Goal: Transaction & Acquisition: Purchase product/service

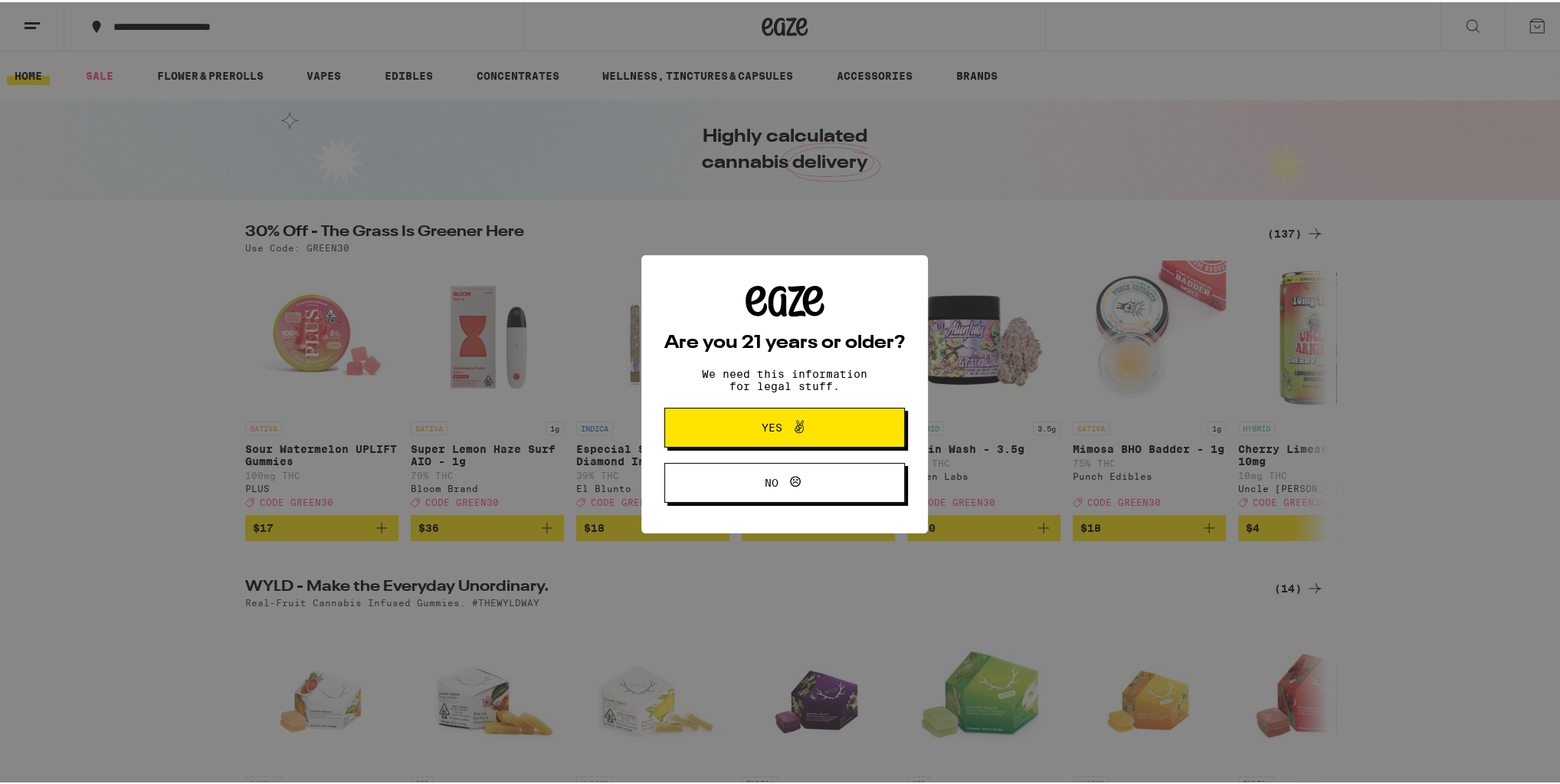
click at [819, 418] on span "Yes" at bounding box center [784, 424] width 116 height 20
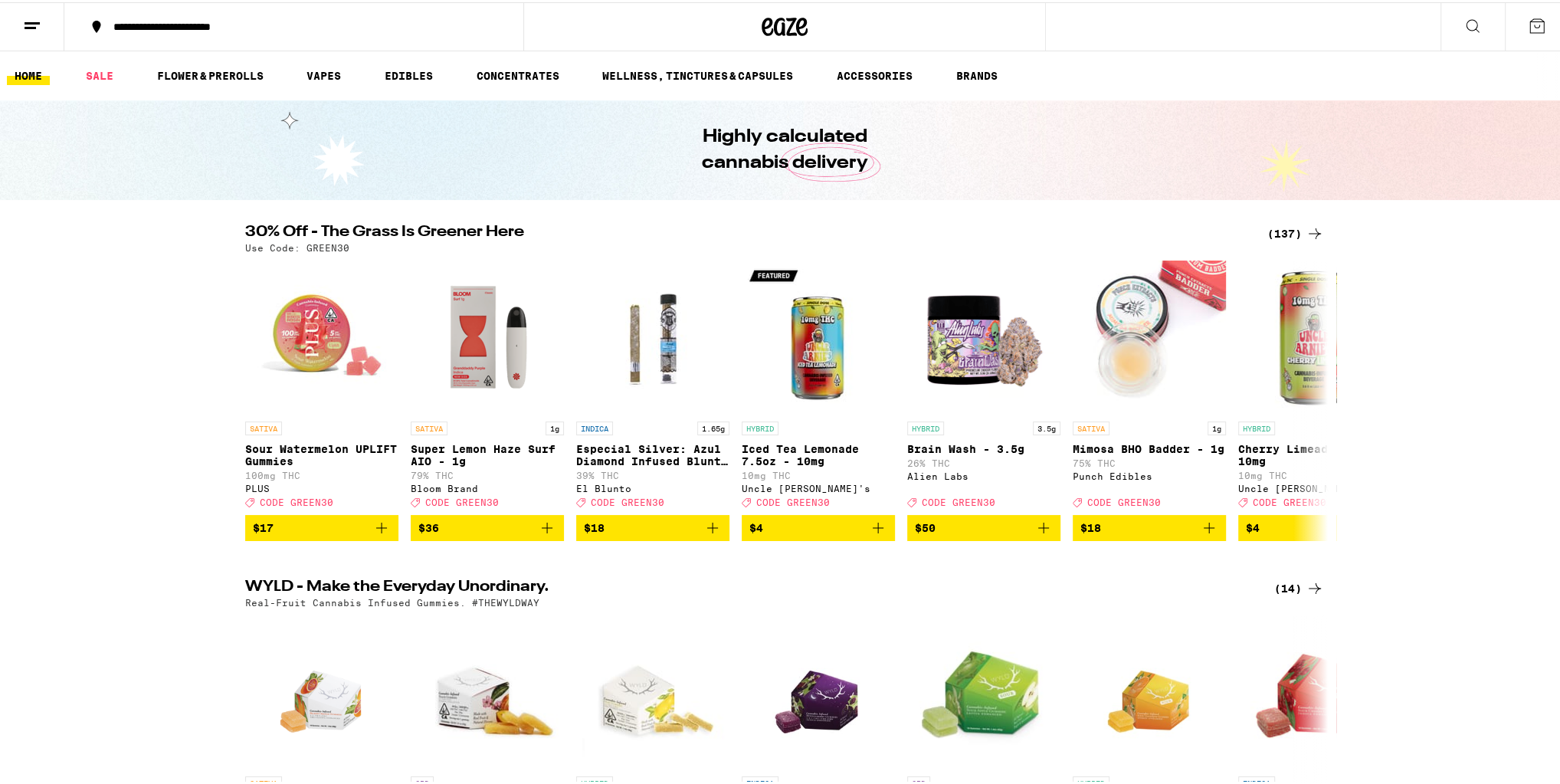
click at [45, 28] on button at bounding box center [32, 24] width 64 height 48
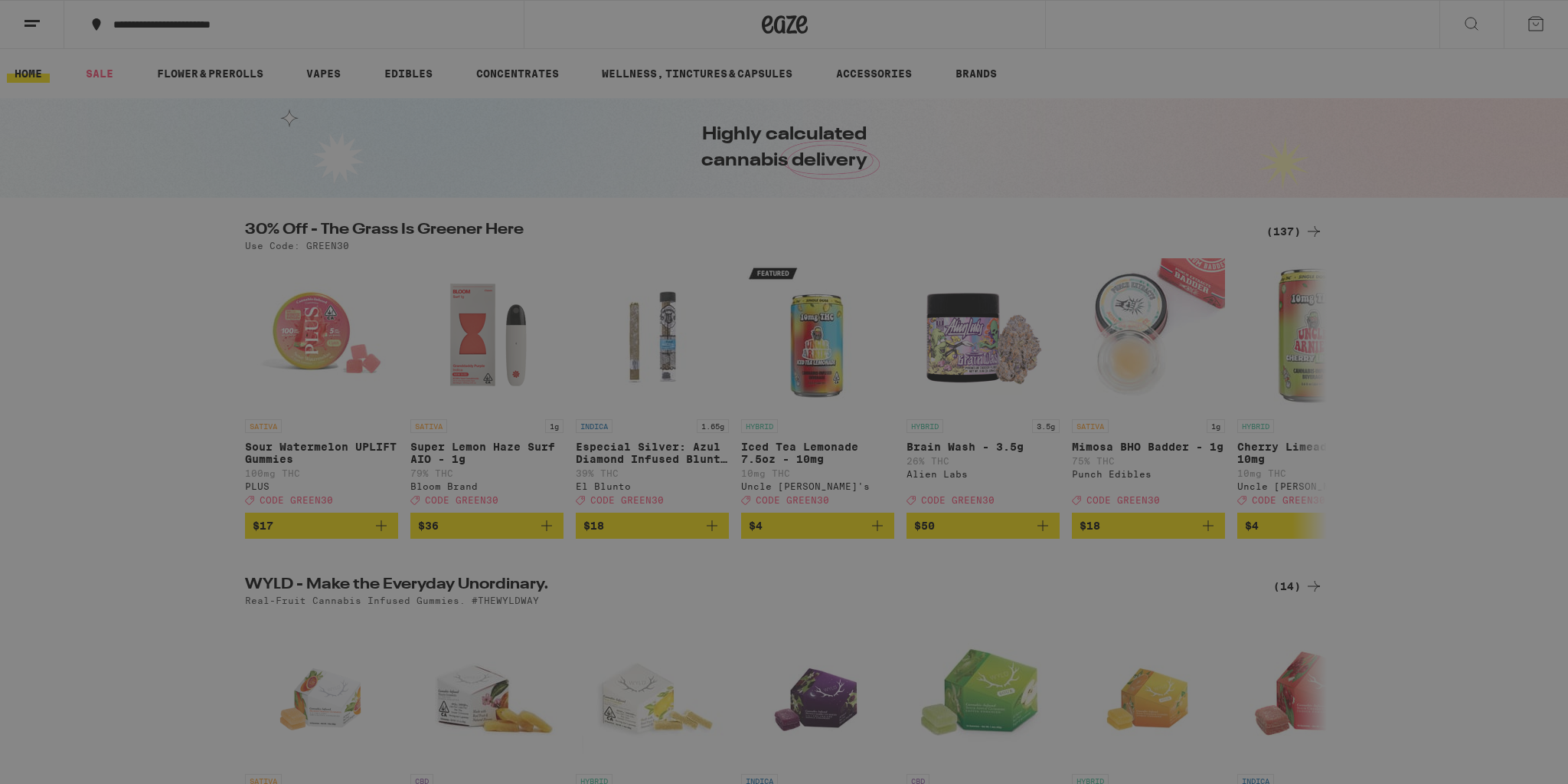
click at [241, 87] on button "Log In" at bounding box center [212, 81] width 269 height 31
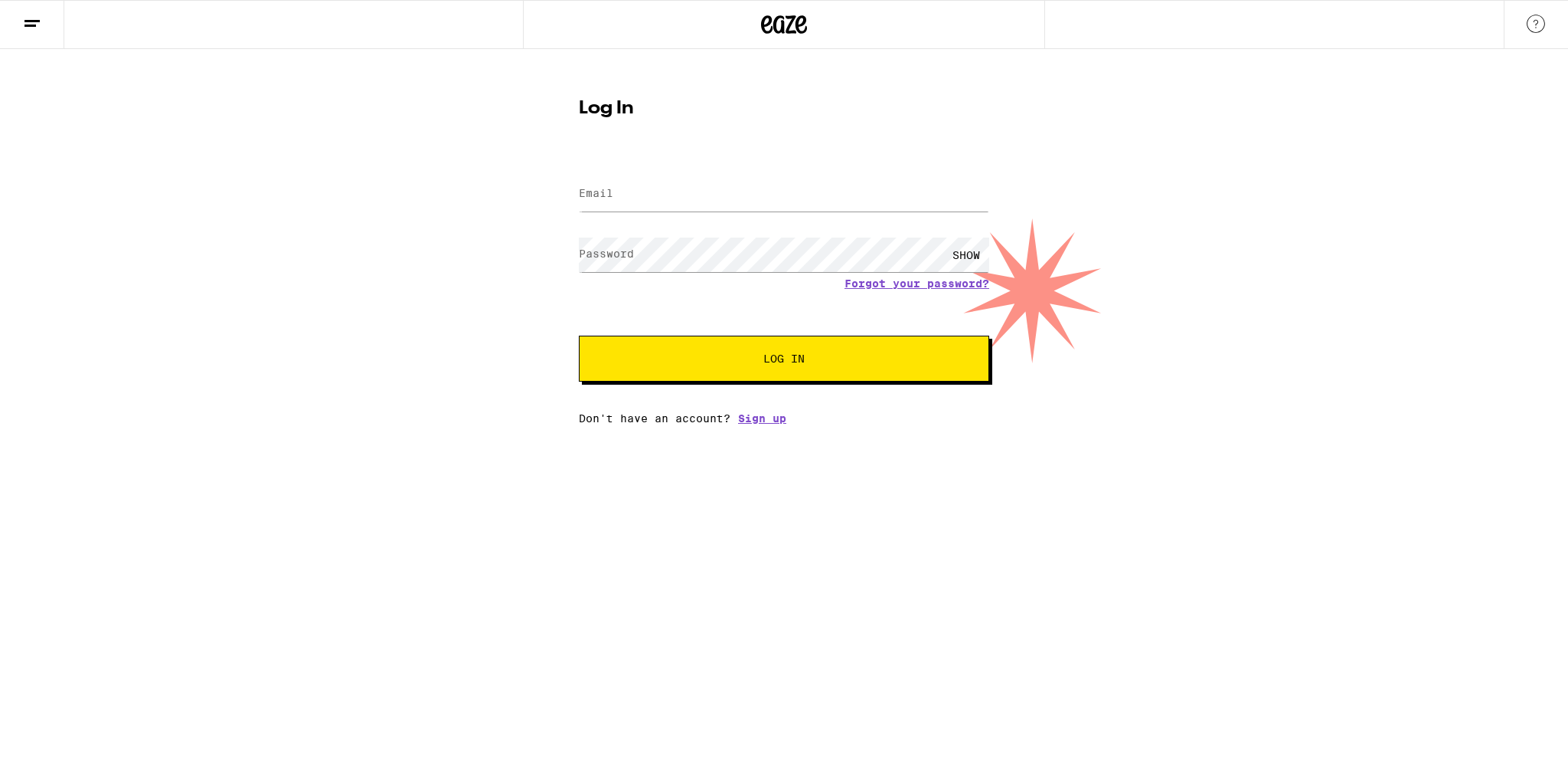
click at [604, 194] on label "Email" at bounding box center [596, 193] width 35 height 13
type input "[EMAIL_ADDRESS][DOMAIN_NAME]"
click at [627, 251] on label "Password" at bounding box center [607, 254] width 55 height 13
click at [658, 352] on button "Log In" at bounding box center [784, 359] width 411 height 46
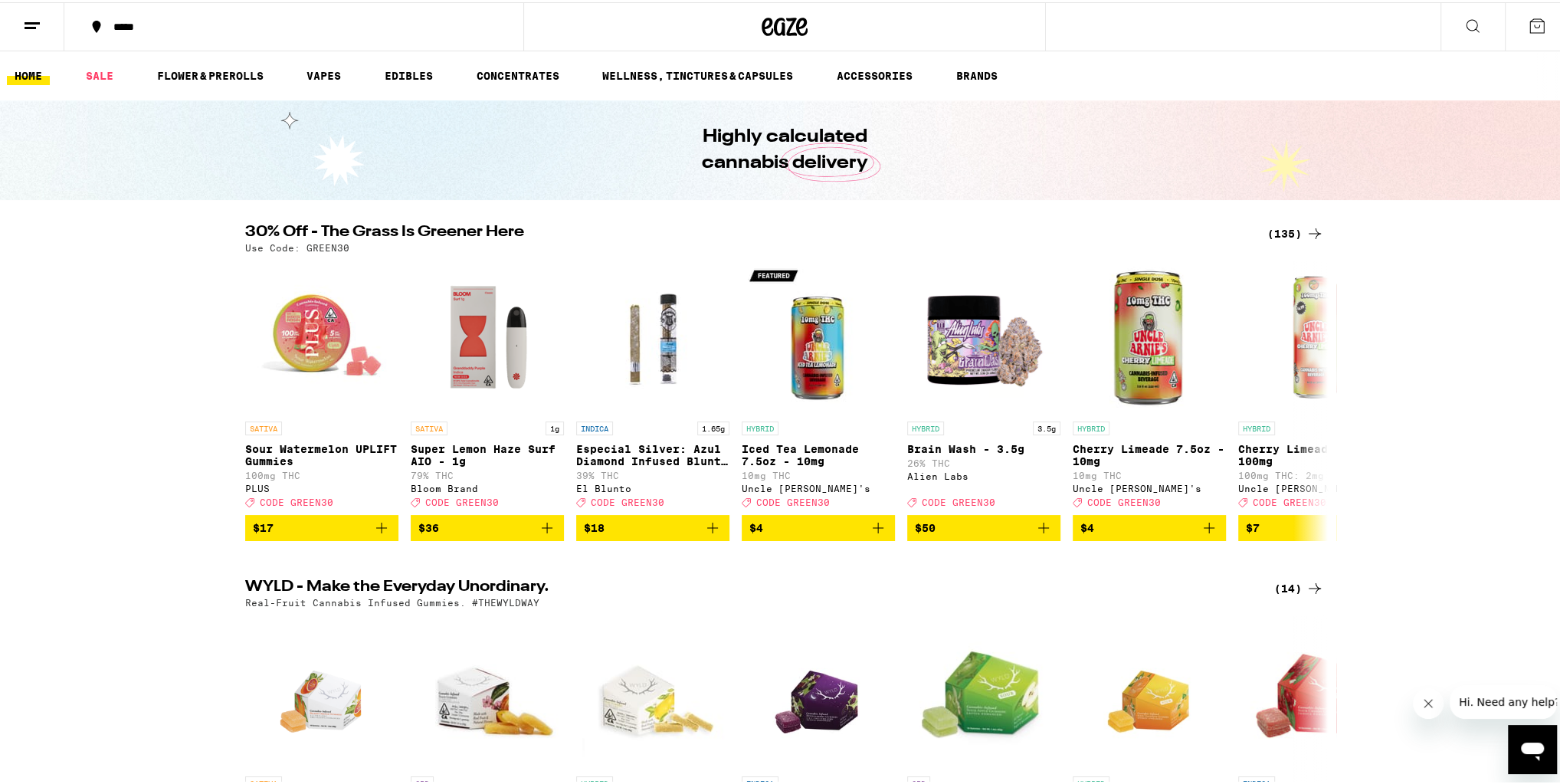
click at [161, 17] on button "*****" at bounding box center [293, 24] width 459 height 46
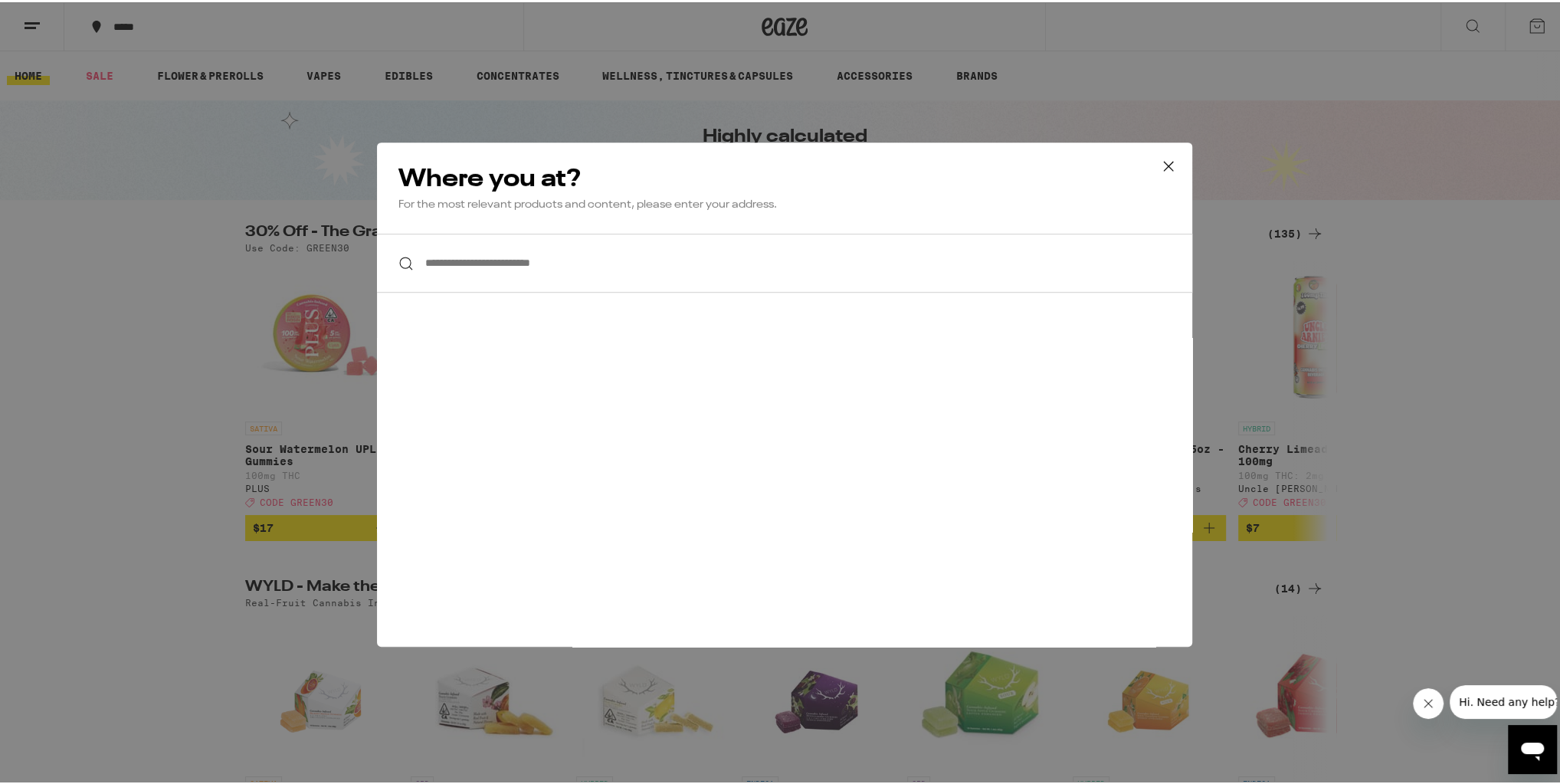
click at [472, 266] on input "**********" at bounding box center [784, 261] width 815 height 59
paste input "**********"
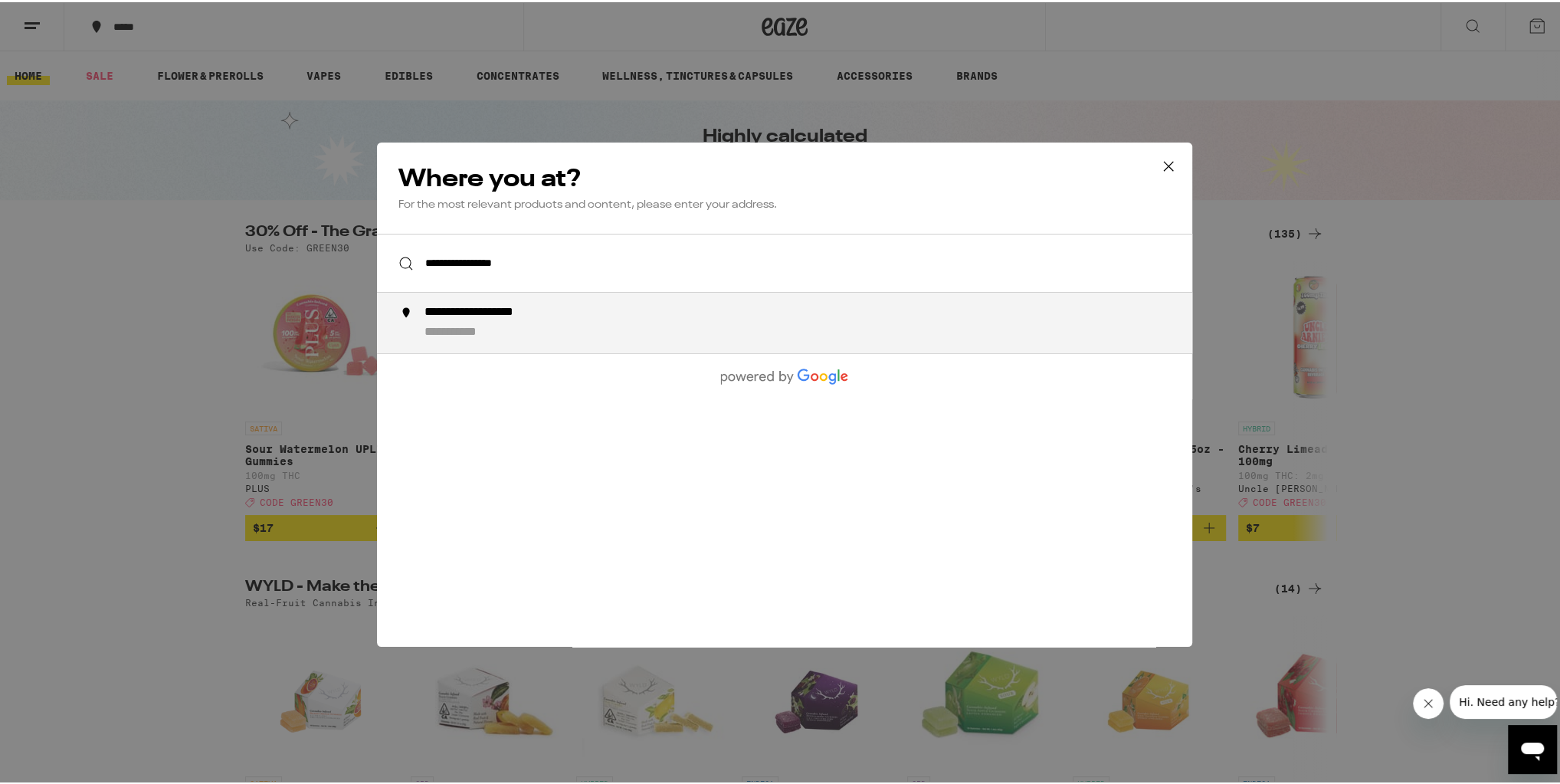
click at [508, 311] on div "**********" at bounding box center [500, 311] width 150 height 16
type input "**********"
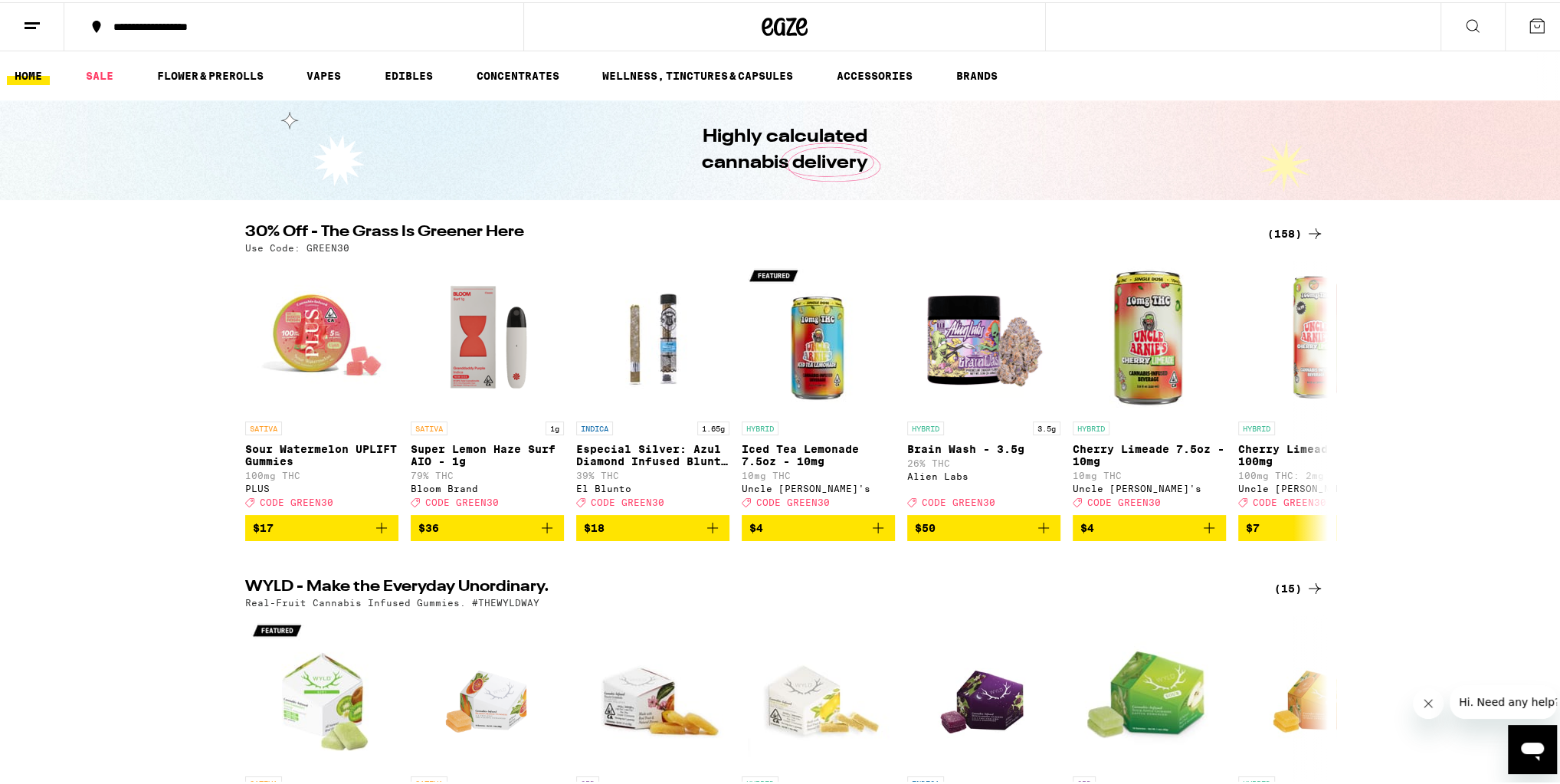
click at [1293, 228] on div "(158)" at bounding box center [1296, 231] width 57 height 18
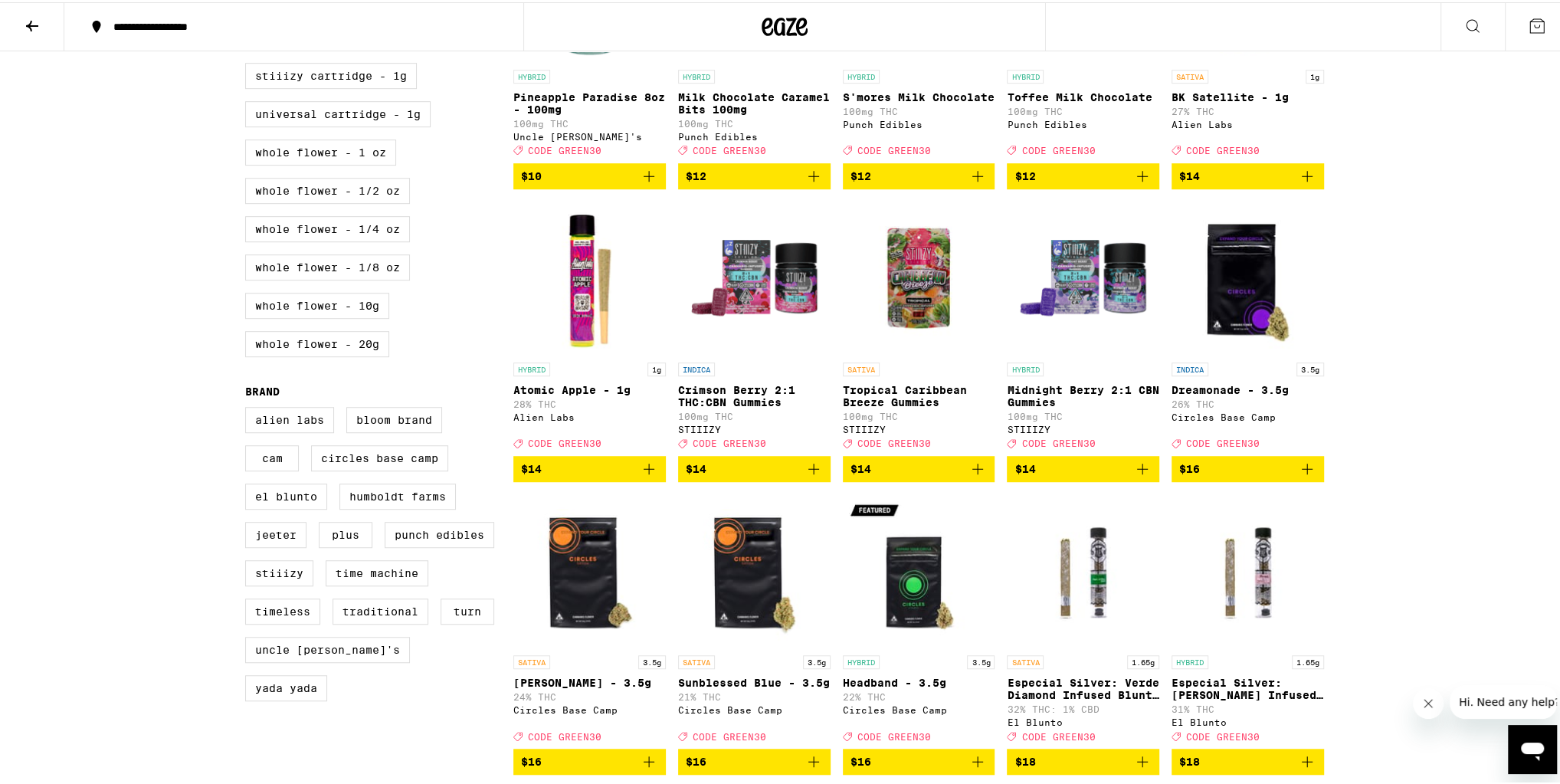
scroll to position [919, 0]
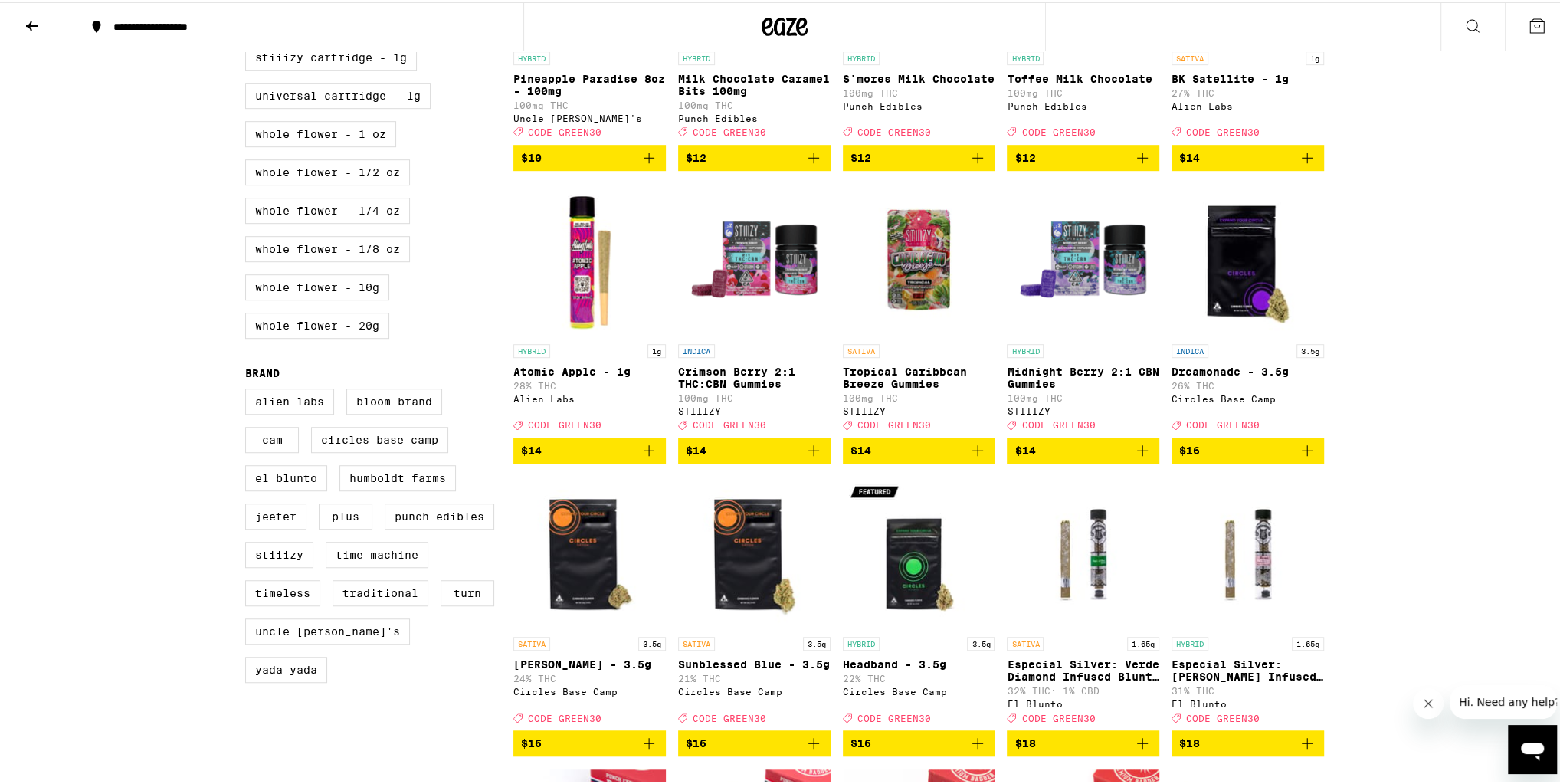
click at [898, 458] on span "$14" at bounding box center [919, 447] width 137 height 18
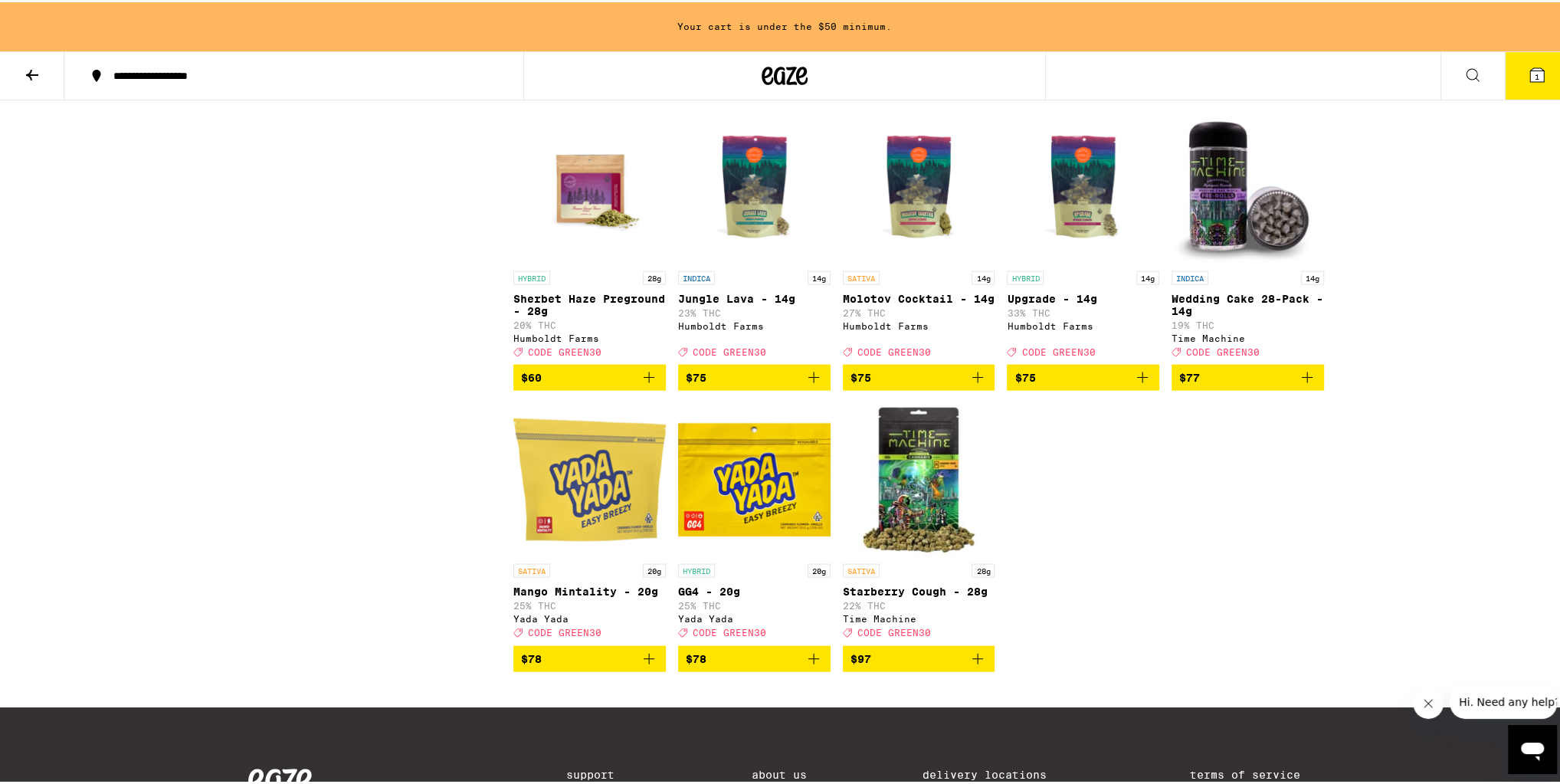
scroll to position [8996, 0]
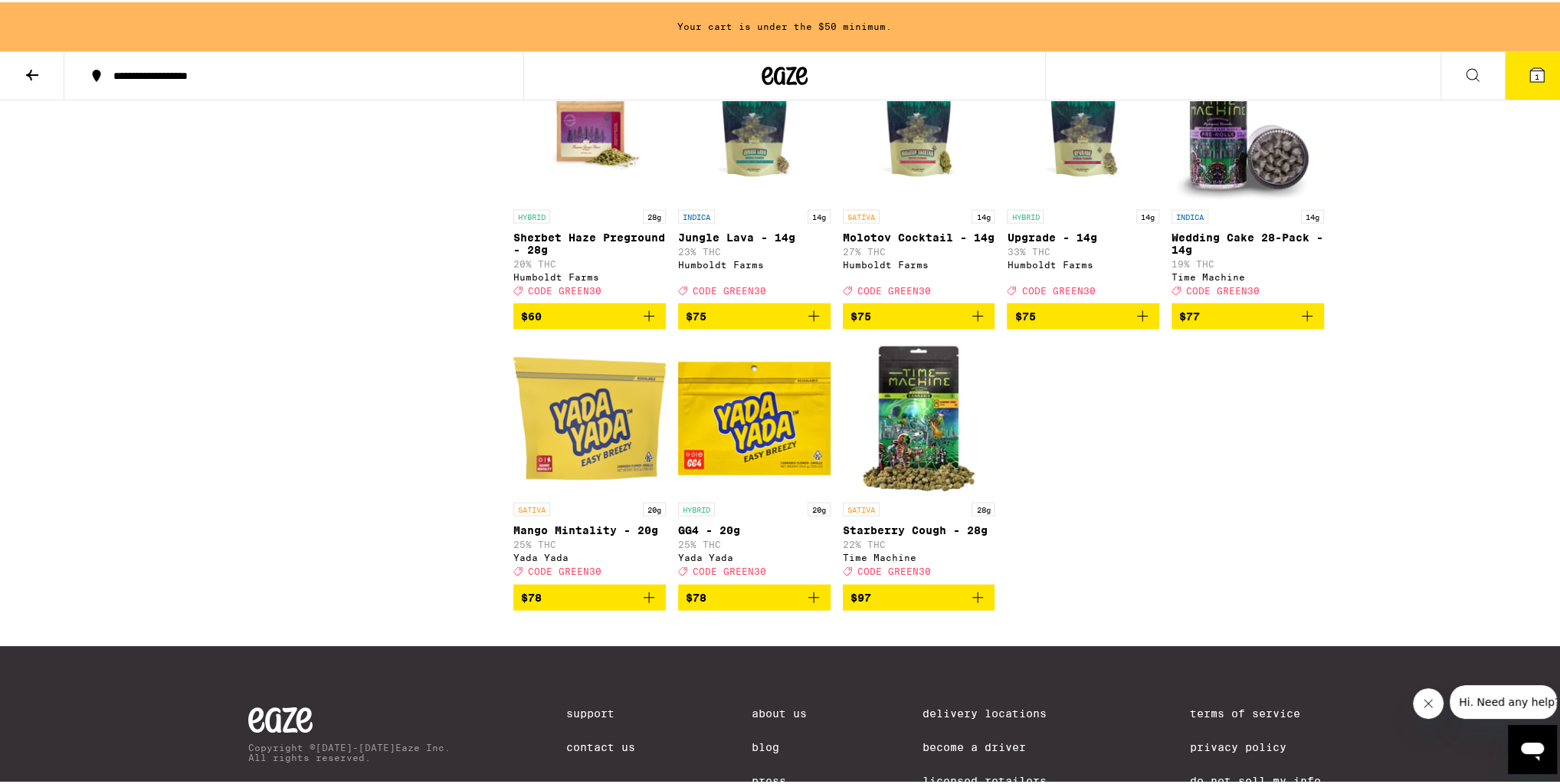
click at [1243, 200] on img "Open page for Wedding Cake 28-Pack - 14g from Time Machine" at bounding box center [1248, 123] width 153 height 153
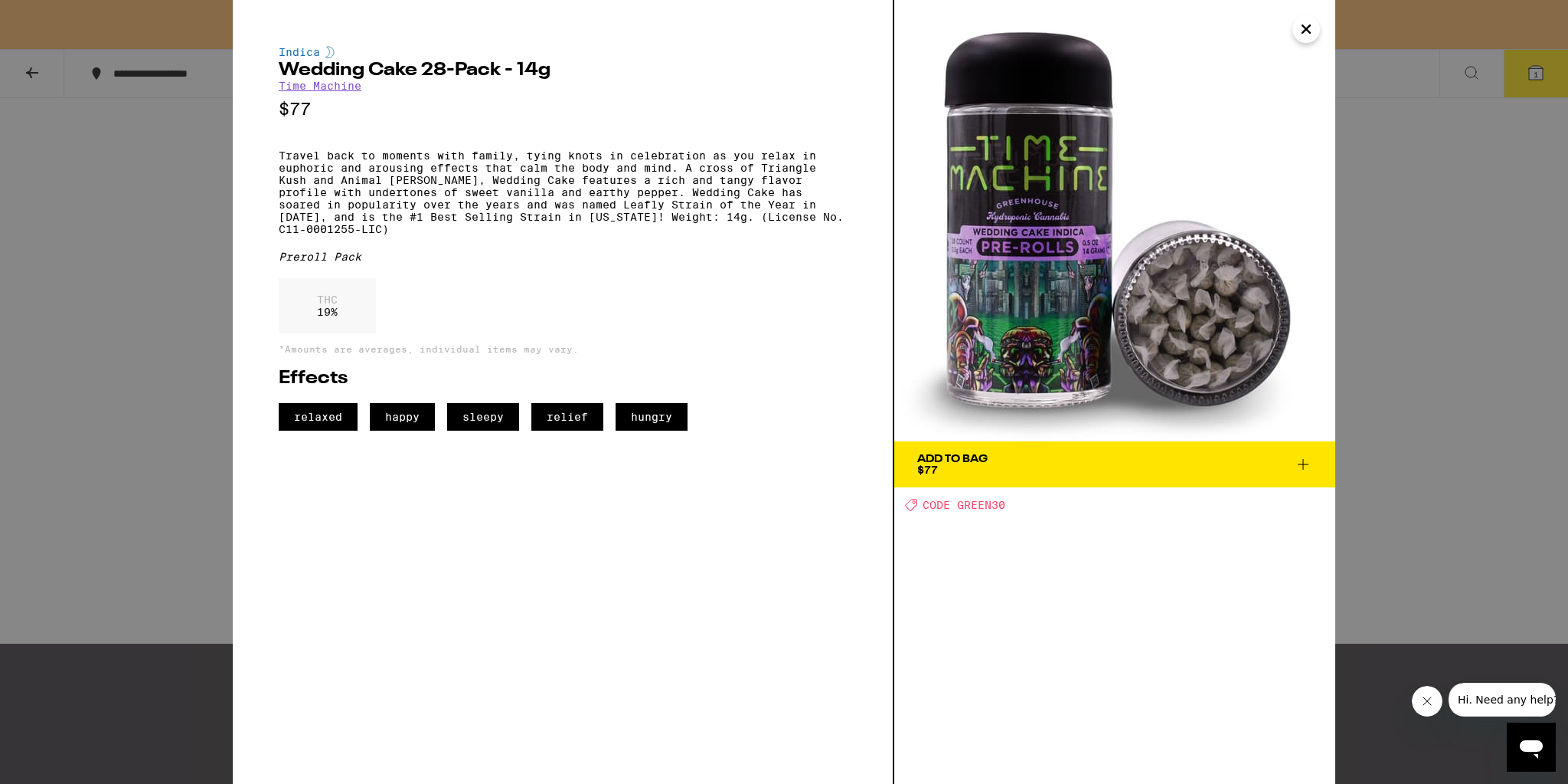
click at [1314, 26] on icon "Close" at bounding box center [1306, 28] width 18 height 23
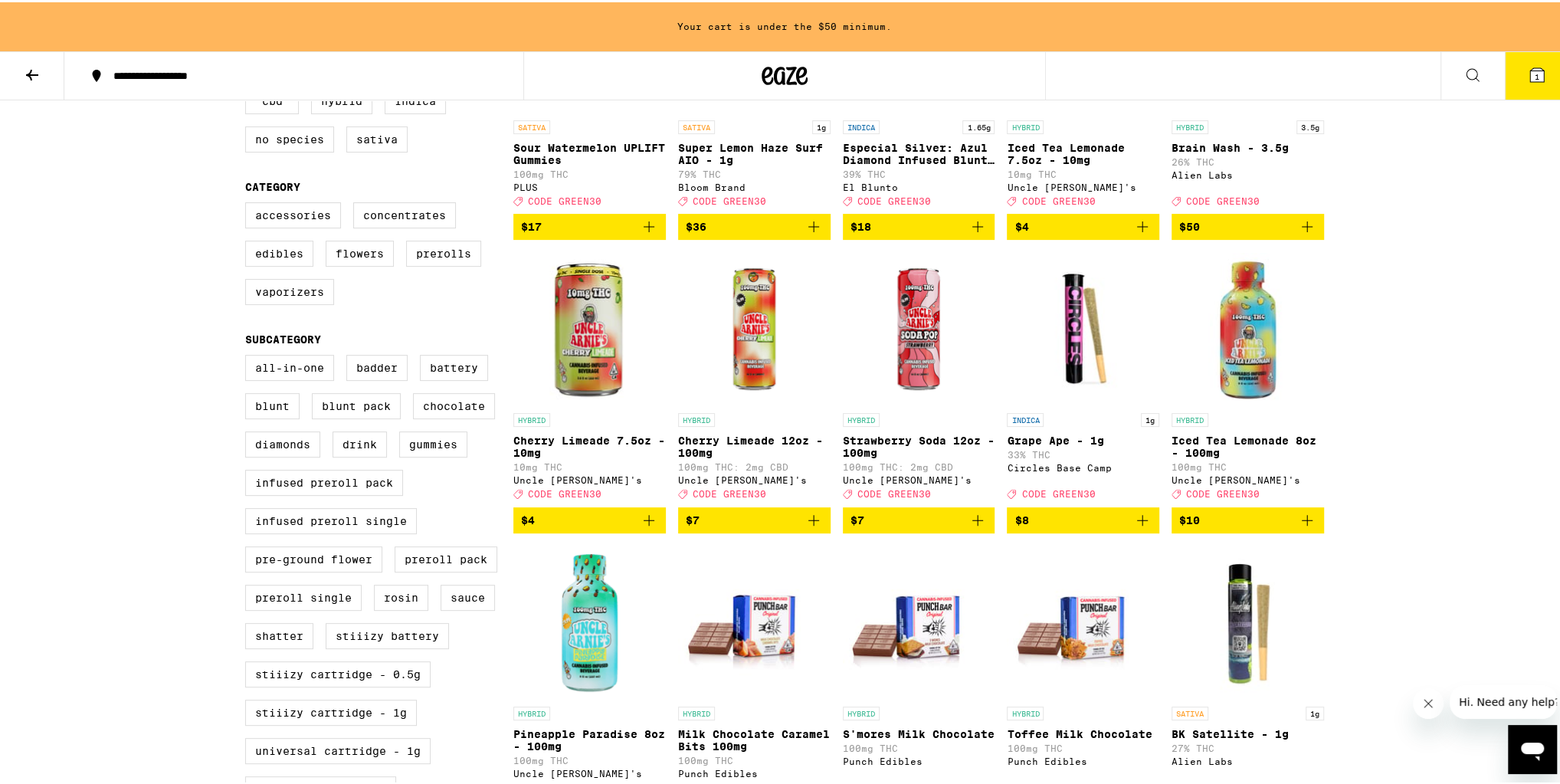
scroll to position [294, 0]
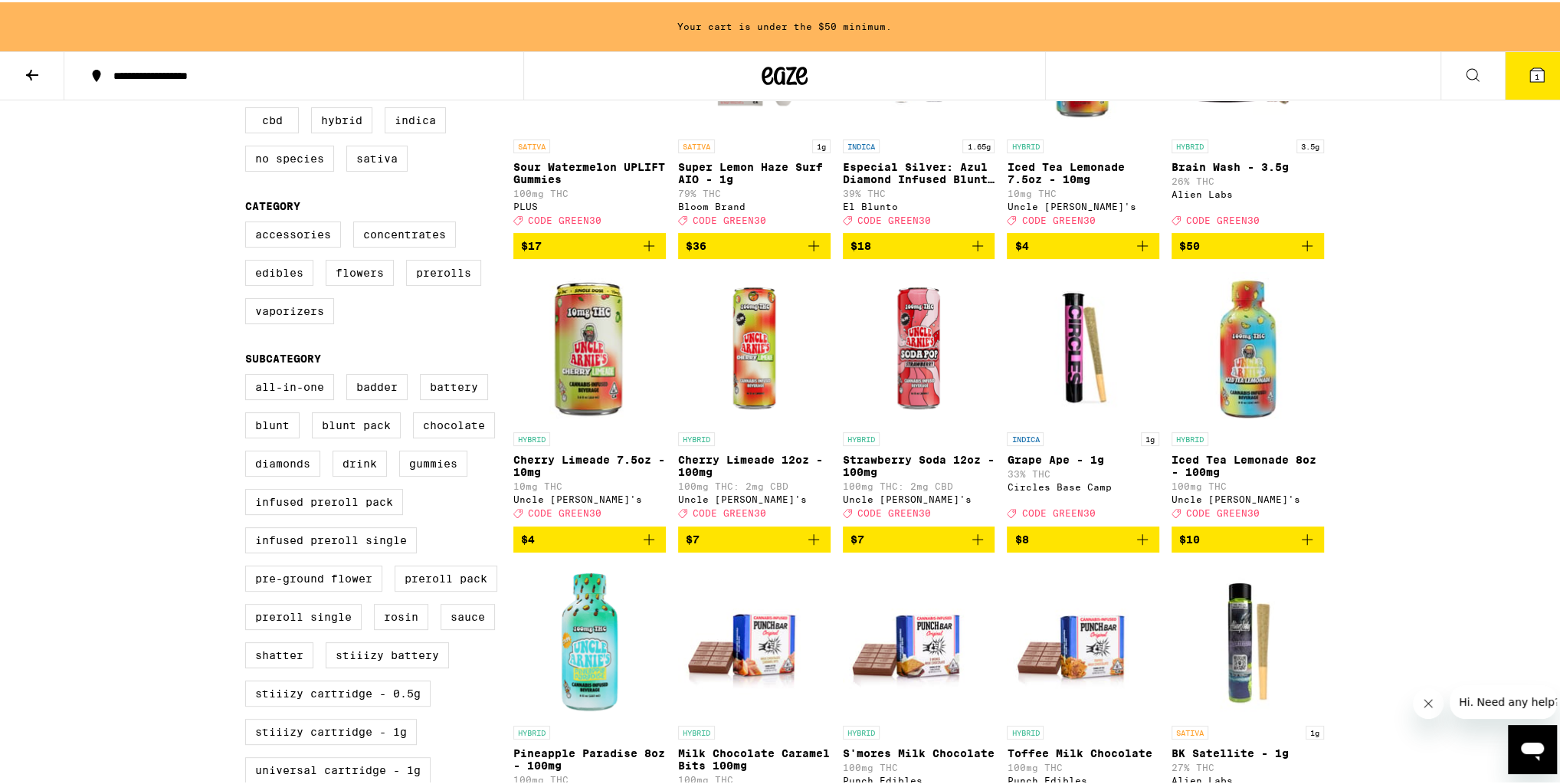
click at [632, 546] on span "$4" at bounding box center [589, 537] width 137 height 18
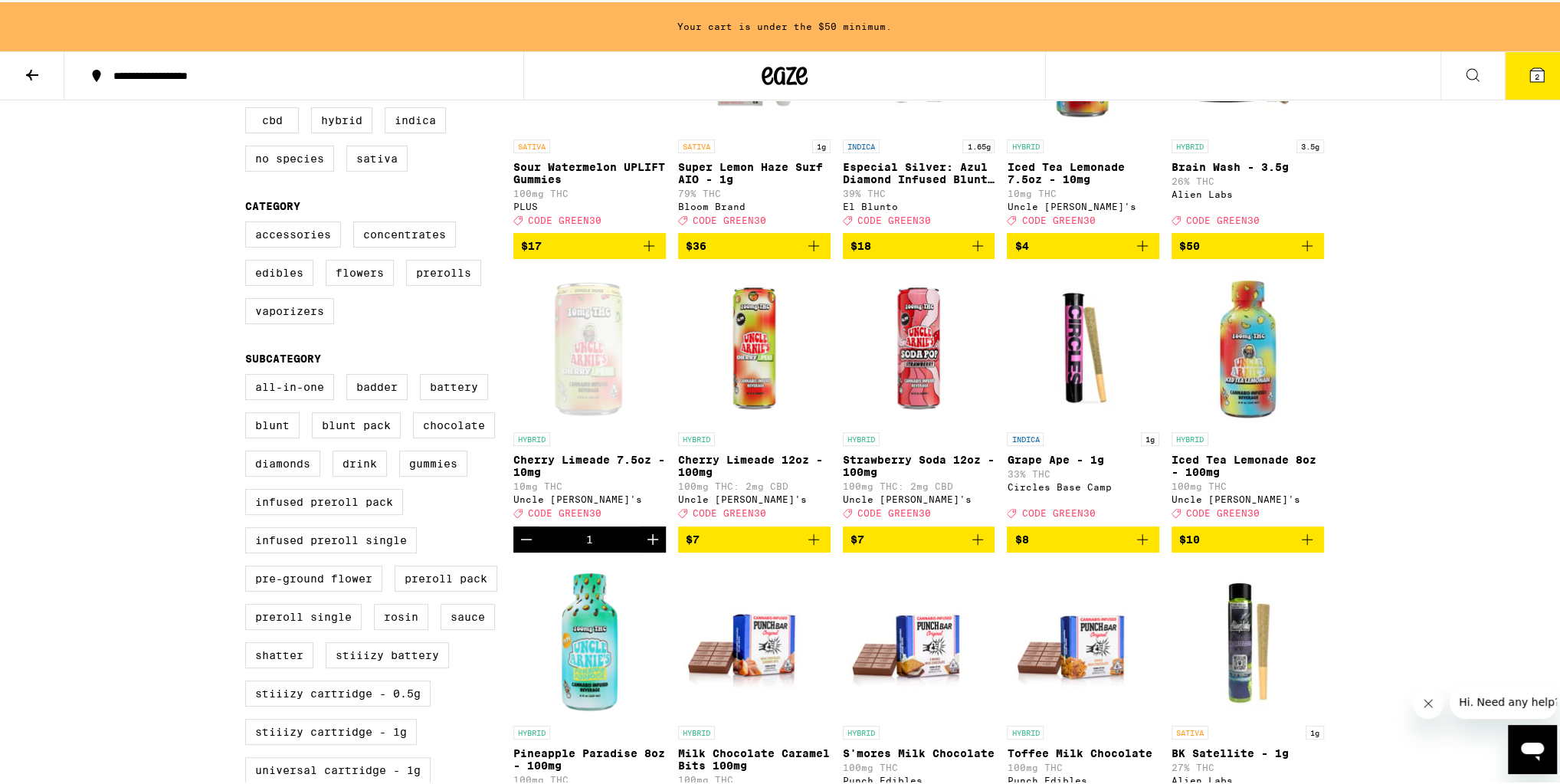
click at [809, 542] on icon "Add to bag" at bounding box center [814, 537] width 11 height 11
click at [952, 546] on span "$7" at bounding box center [919, 537] width 137 height 18
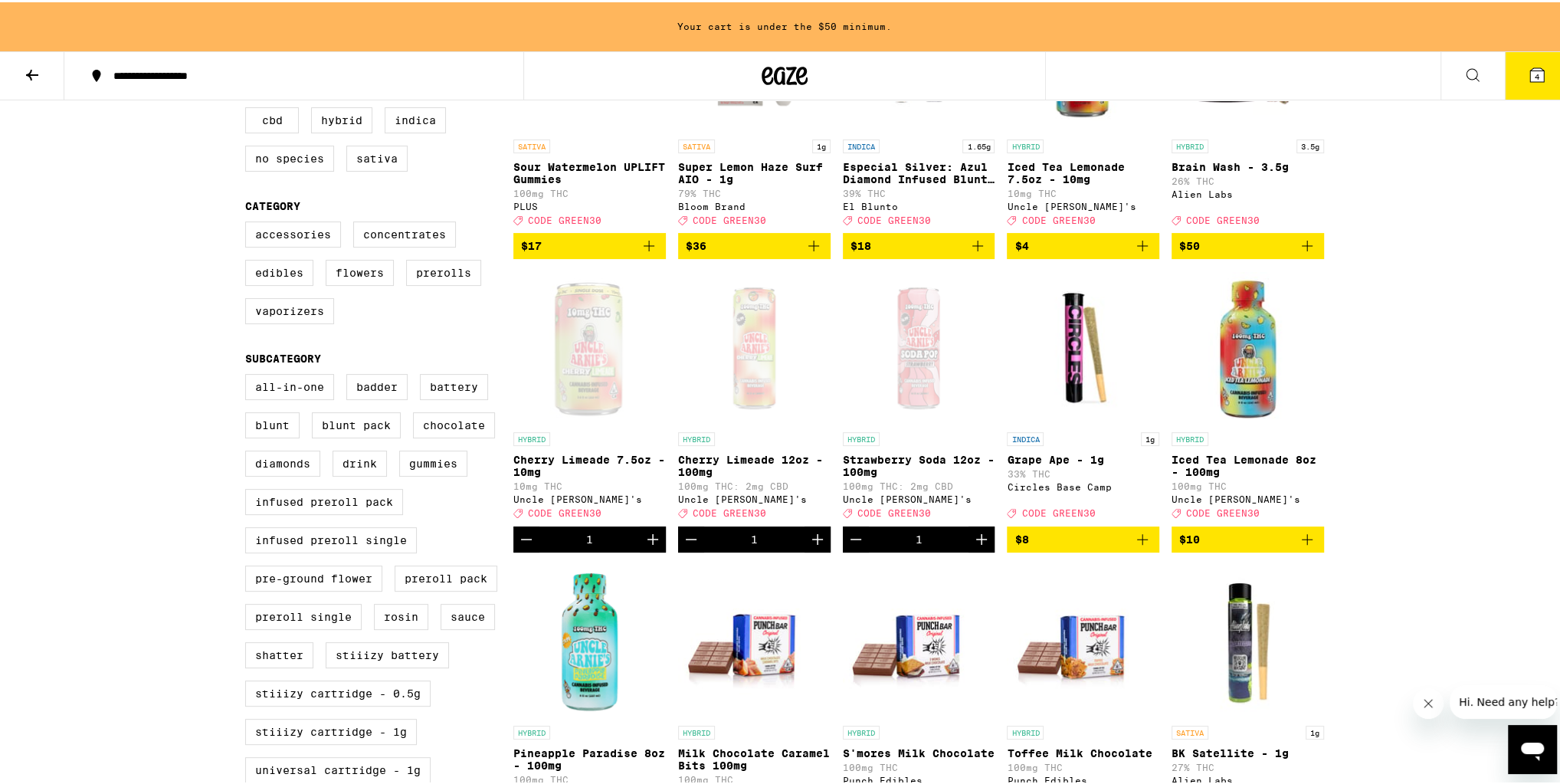
click at [1191, 543] on span "$10" at bounding box center [1190, 537] width 21 height 13
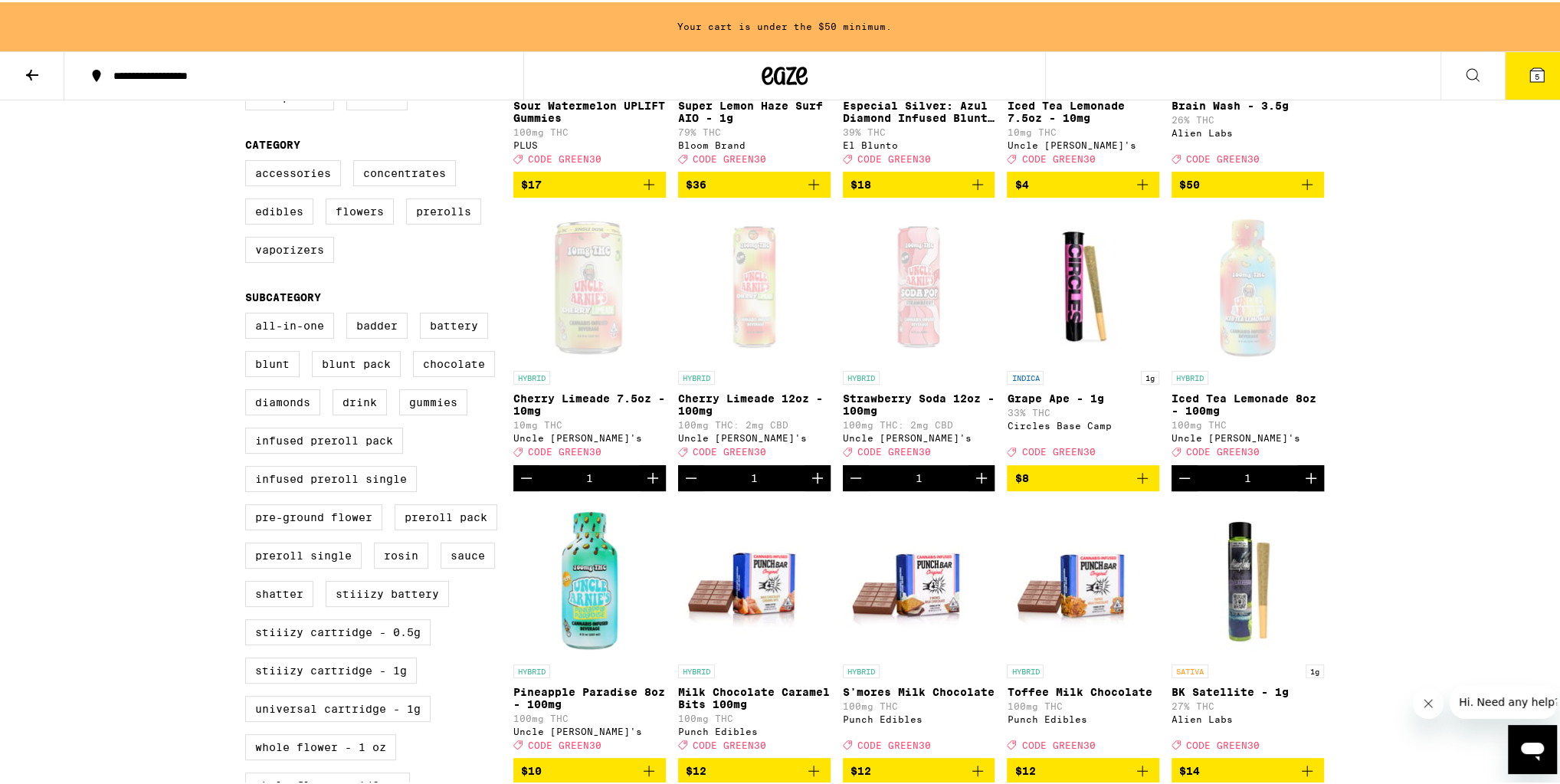
scroll to position [111, 0]
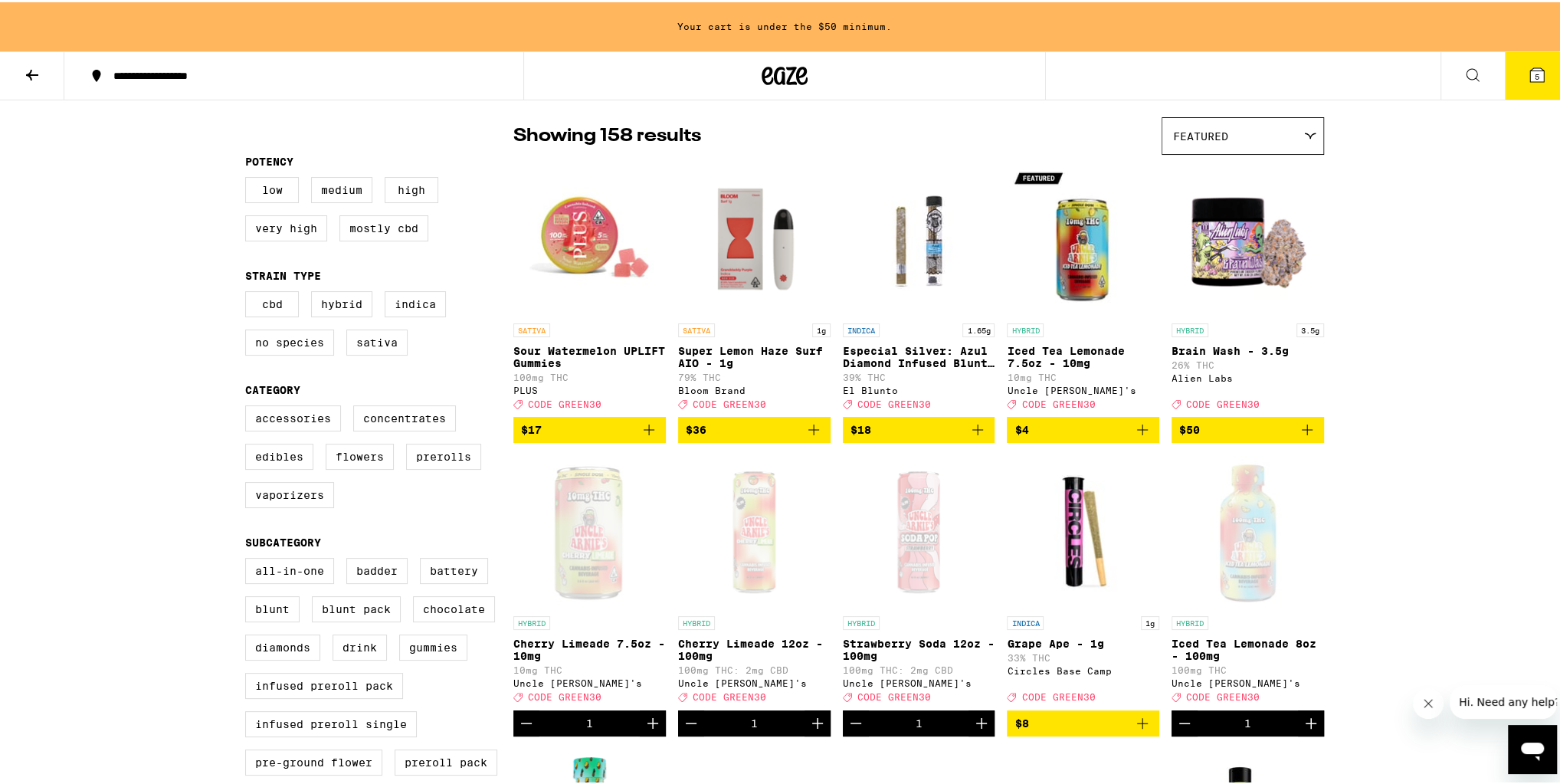
click at [1126, 435] on span "$4" at bounding box center [1082, 427] width 137 height 18
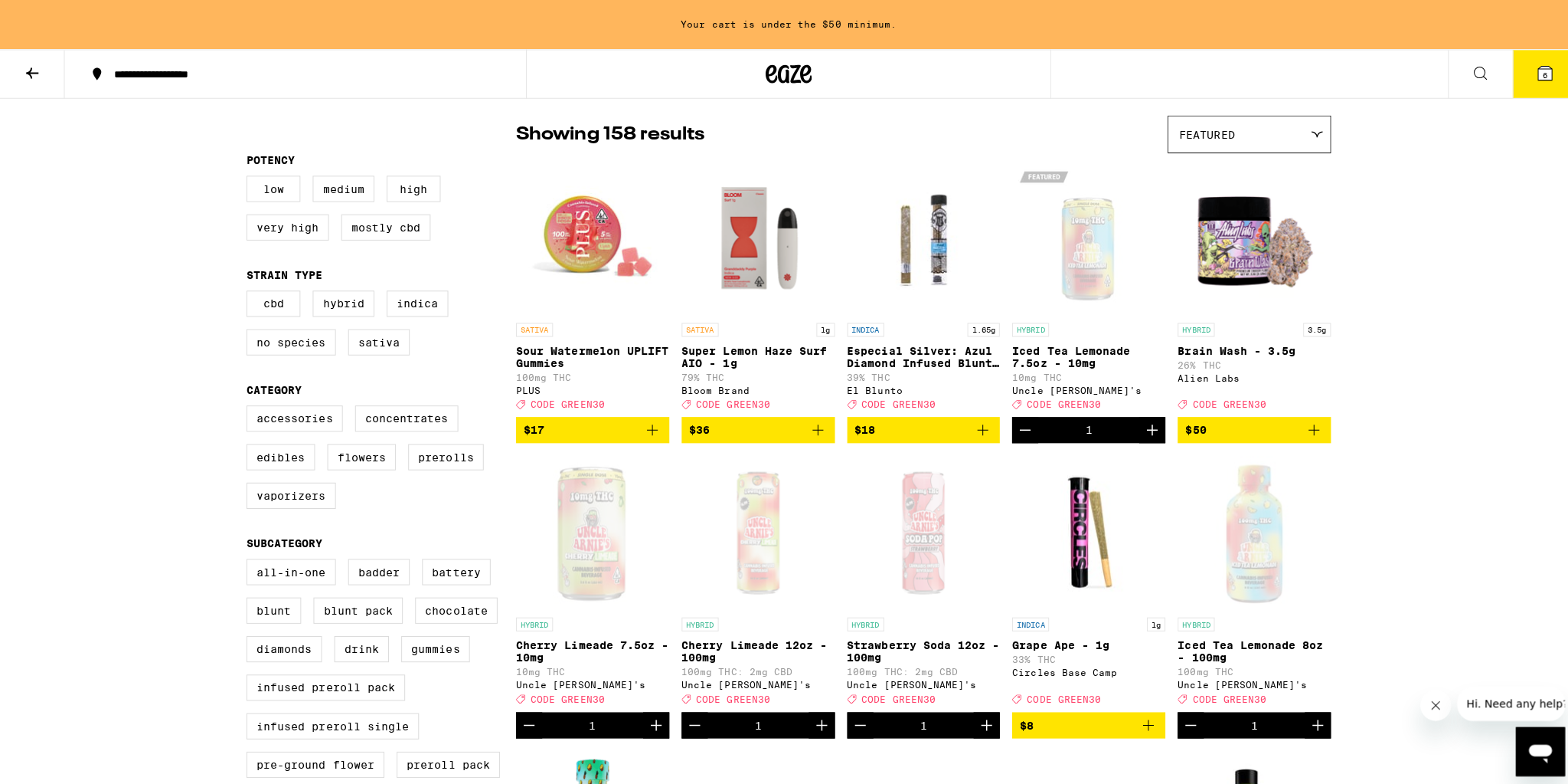
scroll to position [0, 0]
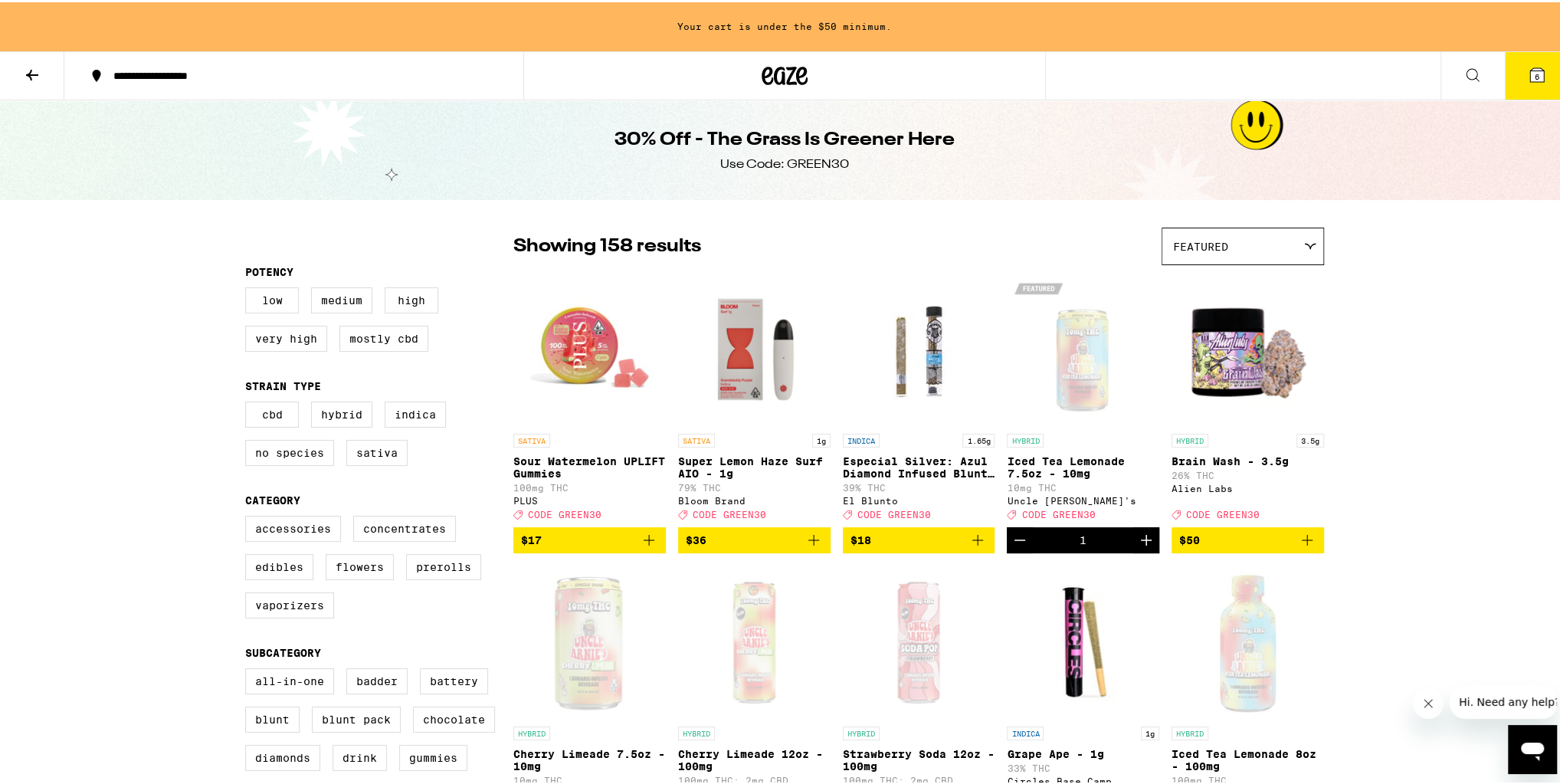
click at [1528, 76] on icon at bounding box center [1537, 72] width 18 height 18
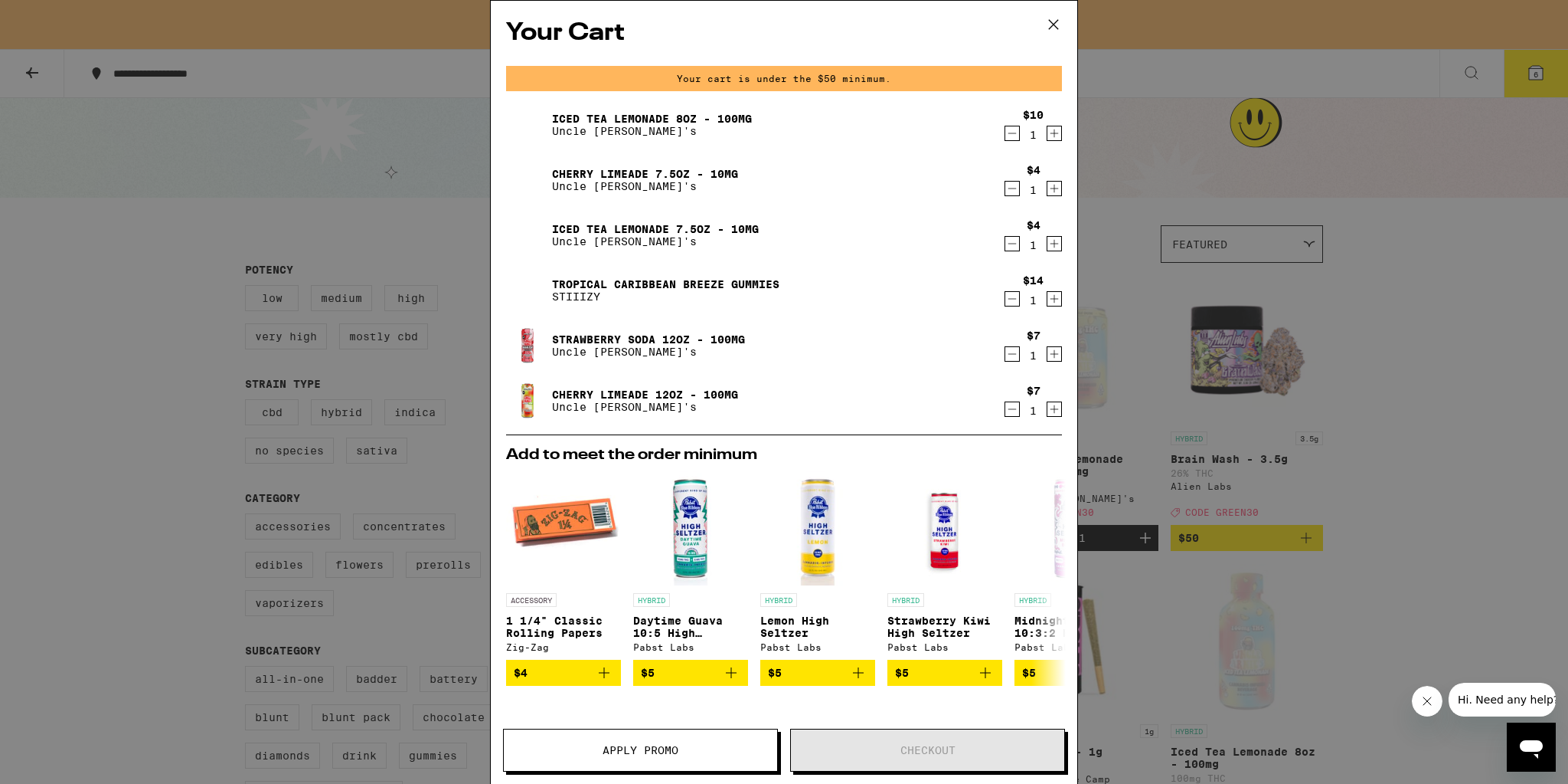
click at [1047, 294] on icon "Increment" at bounding box center [1054, 298] width 13 height 18
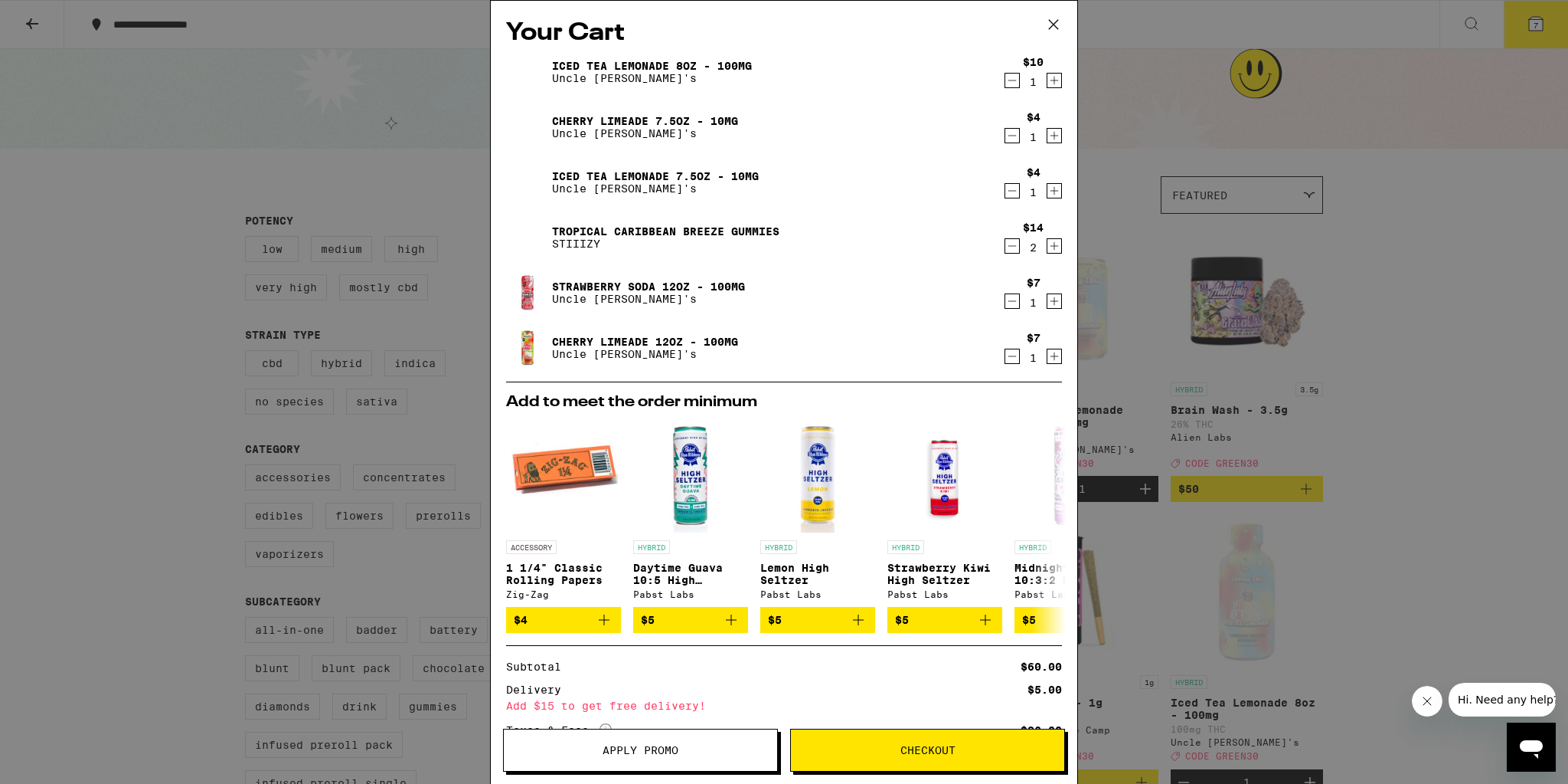
click at [1047, 82] on icon "Increment" at bounding box center [1054, 80] width 13 height 18
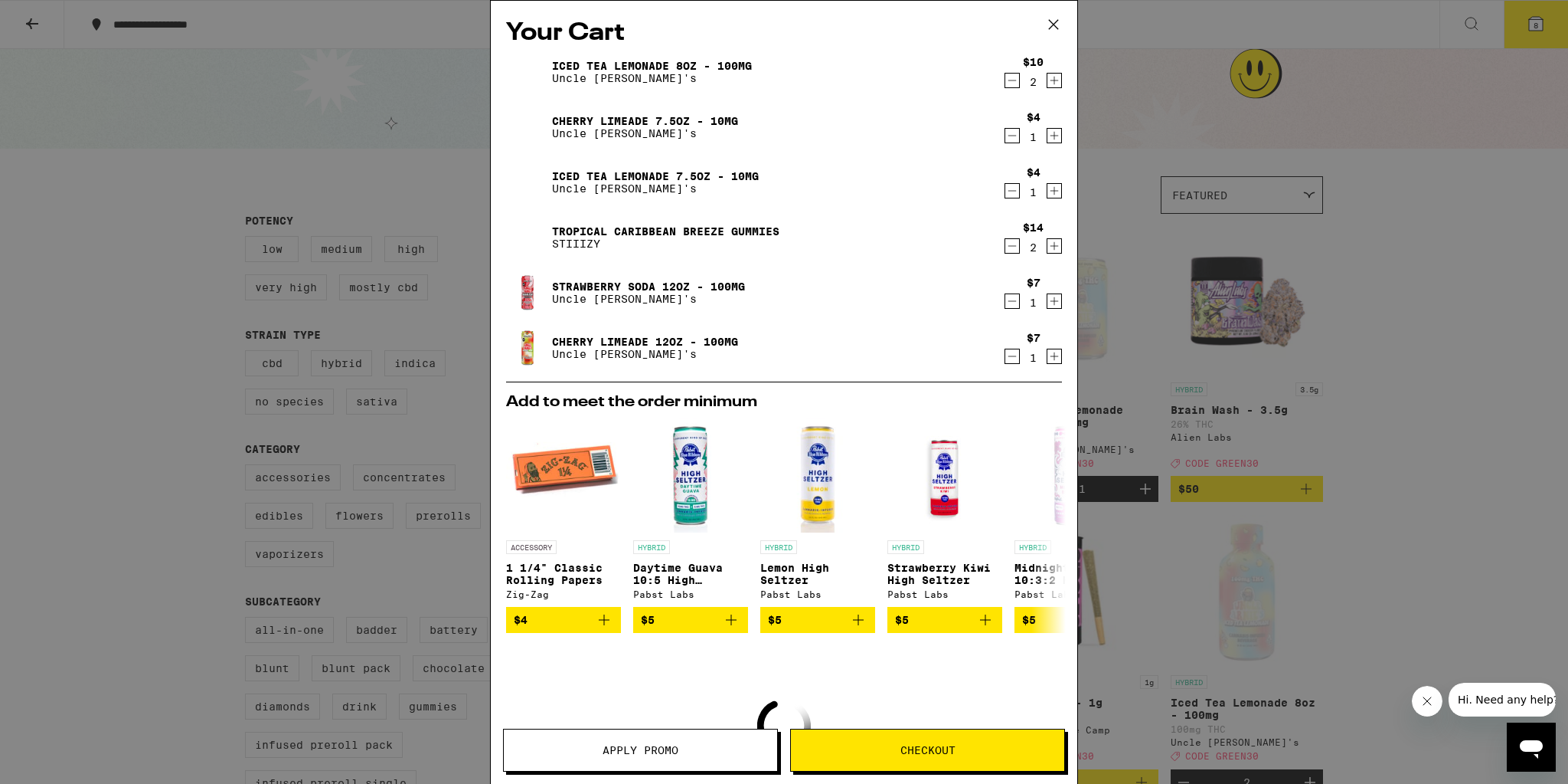
click at [1047, 82] on icon "Increment" at bounding box center [1054, 80] width 13 height 18
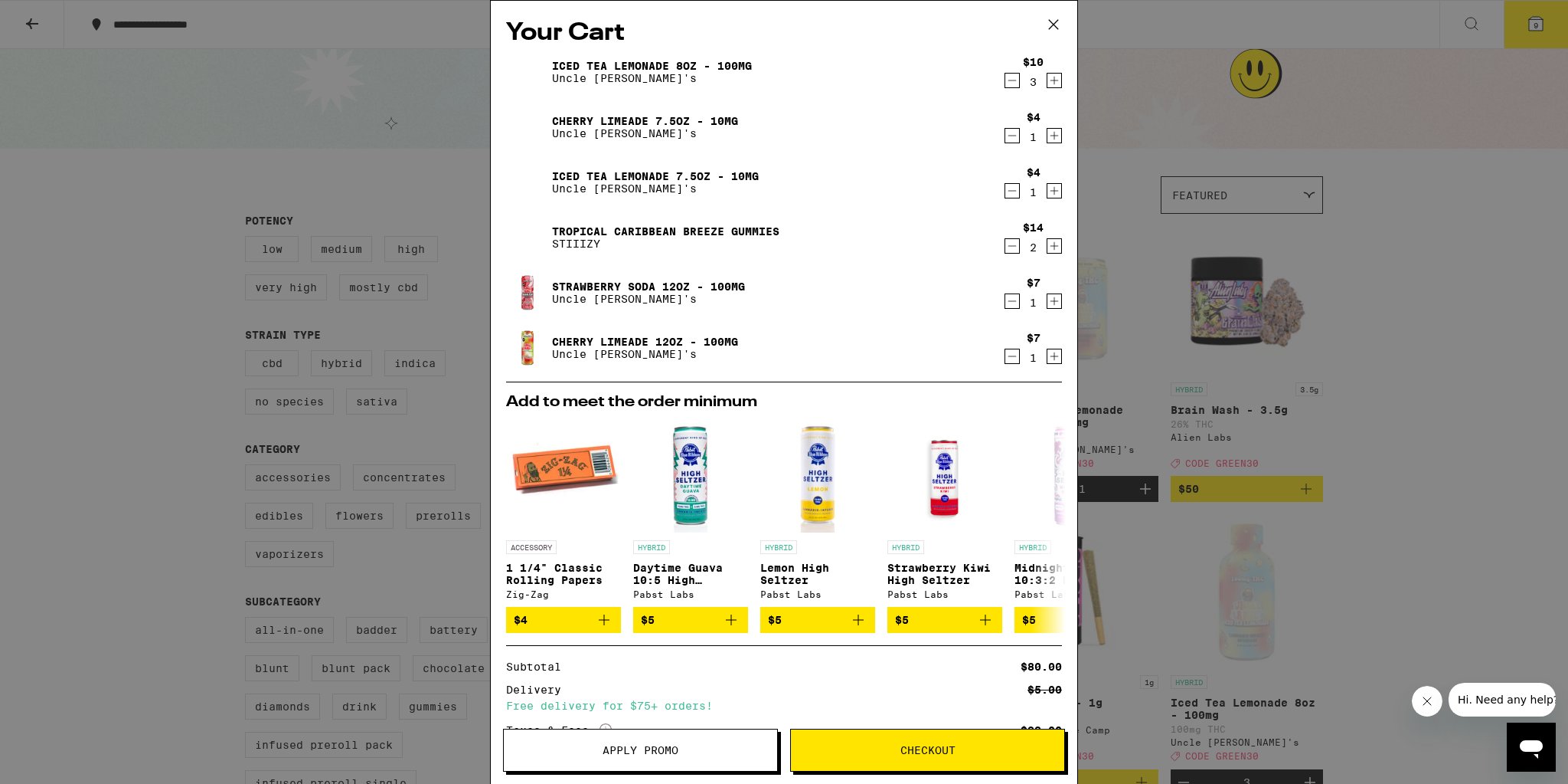
scroll to position [124, 0]
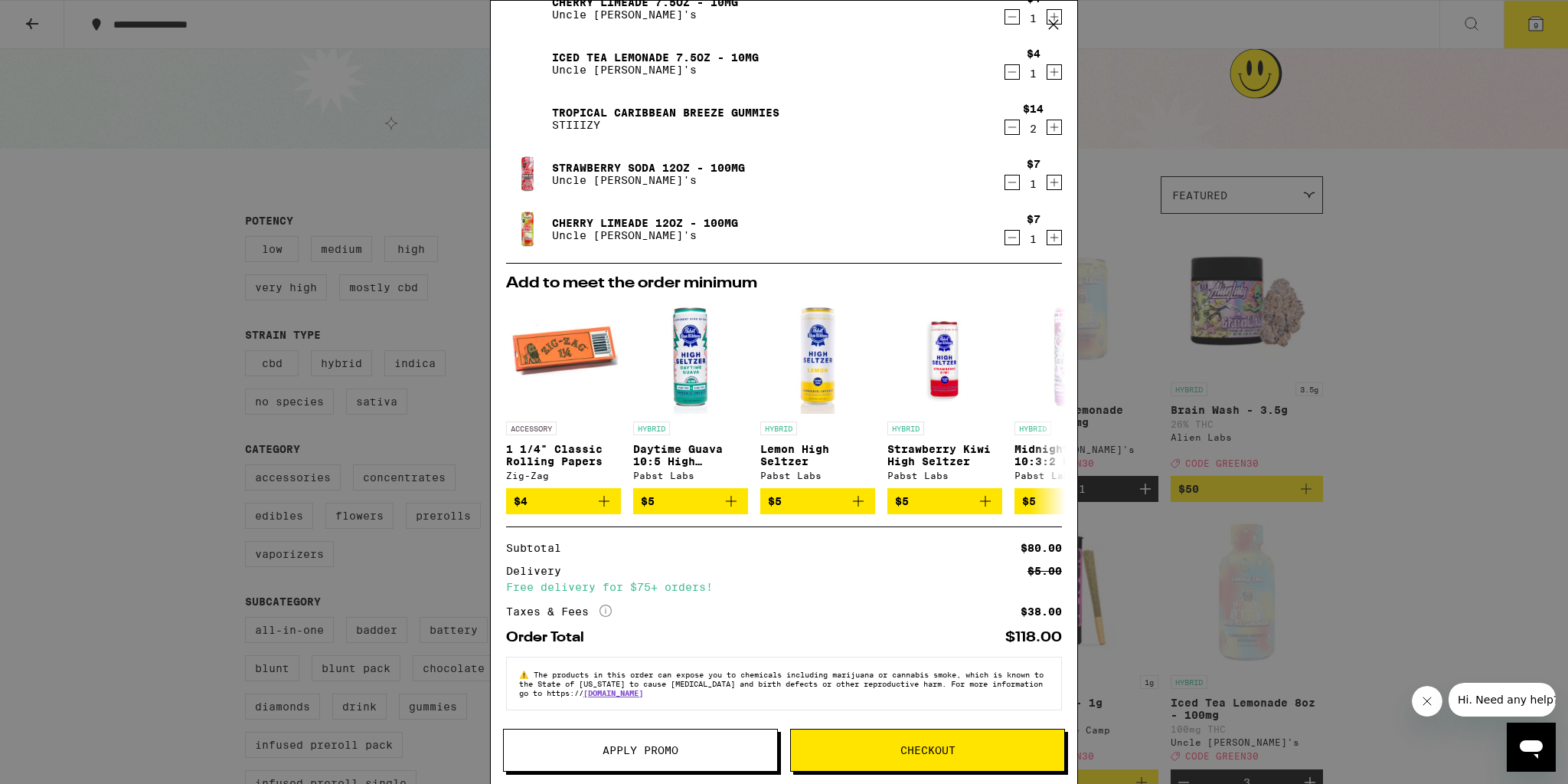
click at [672, 741] on button "Apply Promo" at bounding box center [641, 750] width 275 height 43
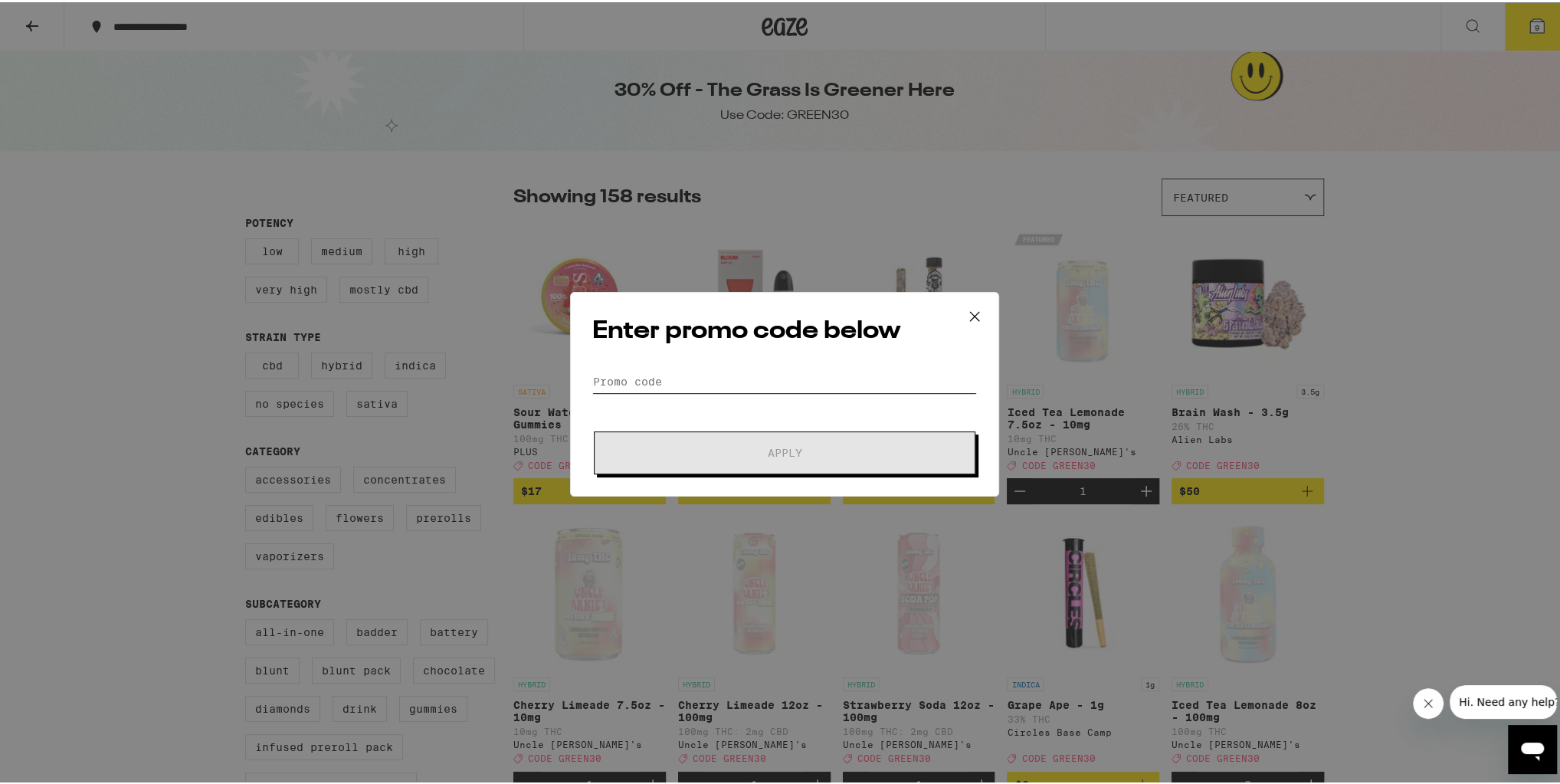
click at [727, 385] on input "Promo Code" at bounding box center [784, 379] width 385 height 23
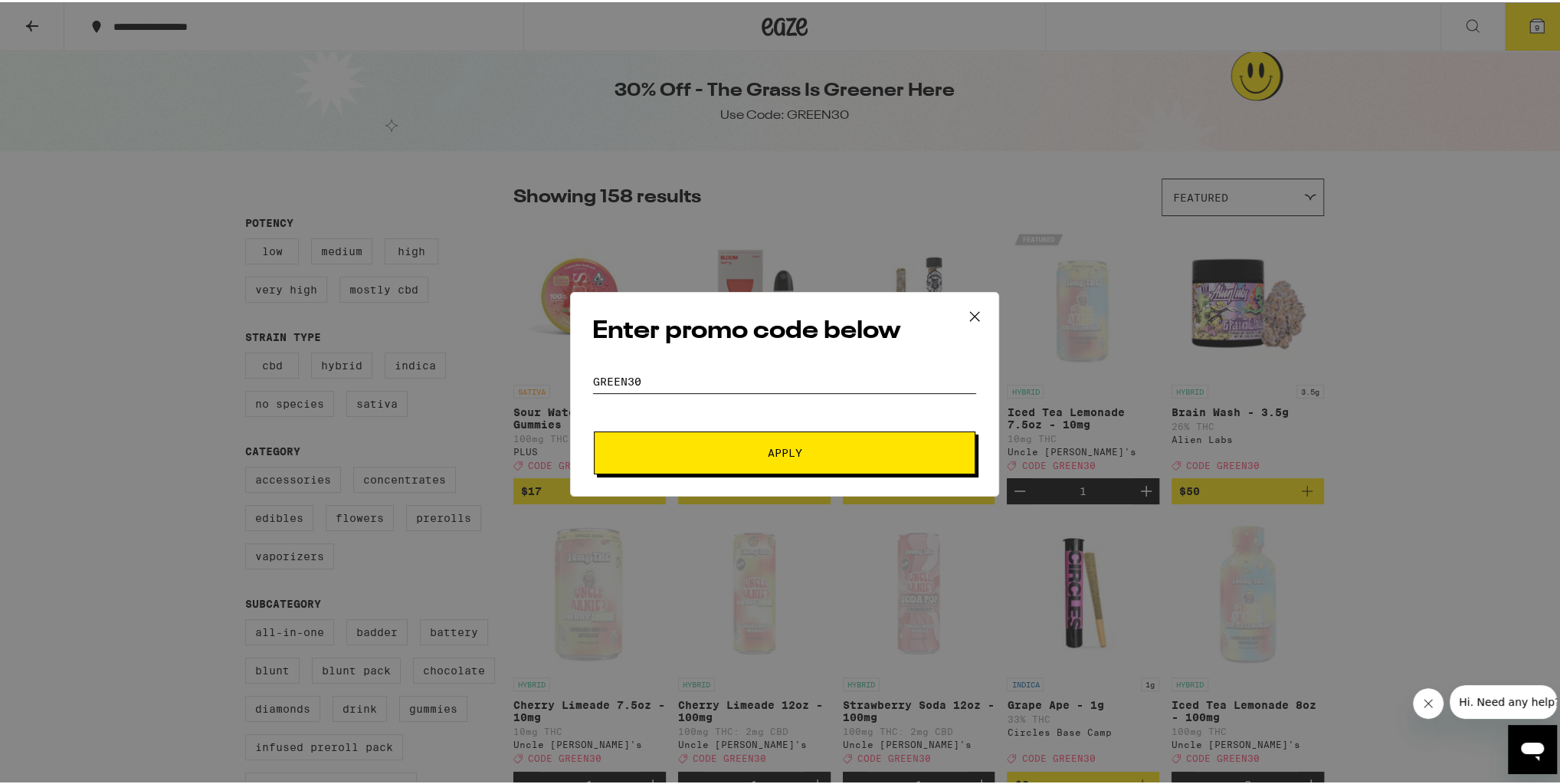
type input "green30"
click at [722, 436] on button "Apply" at bounding box center [784, 450] width 382 height 43
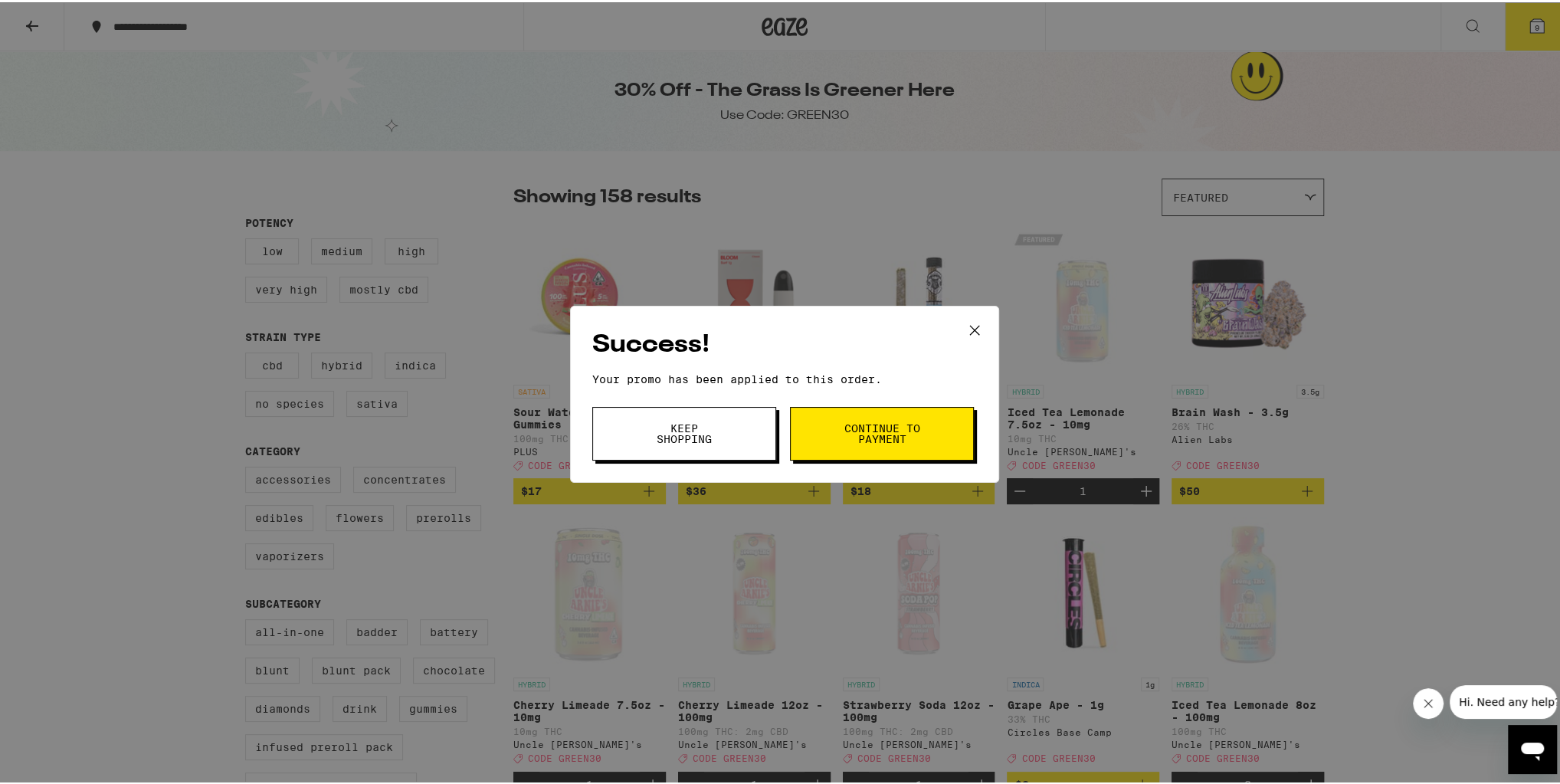
click at [655, 422] on span "Keep Shopping" at bounding box center [684, 431] width 78 height 21
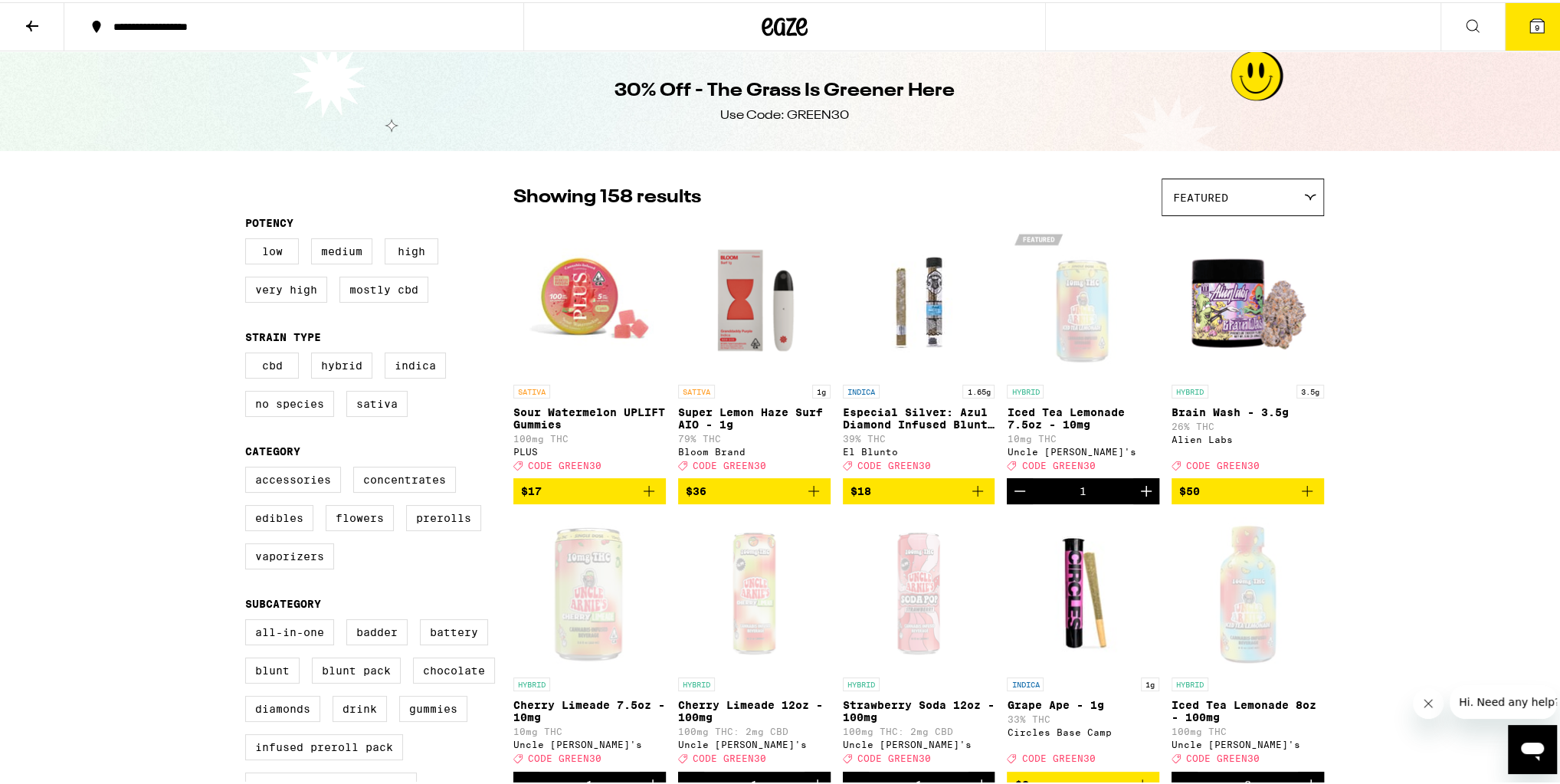
click at [1533, 30] on icon at bounding box center [1537, 23] width 13 height 13
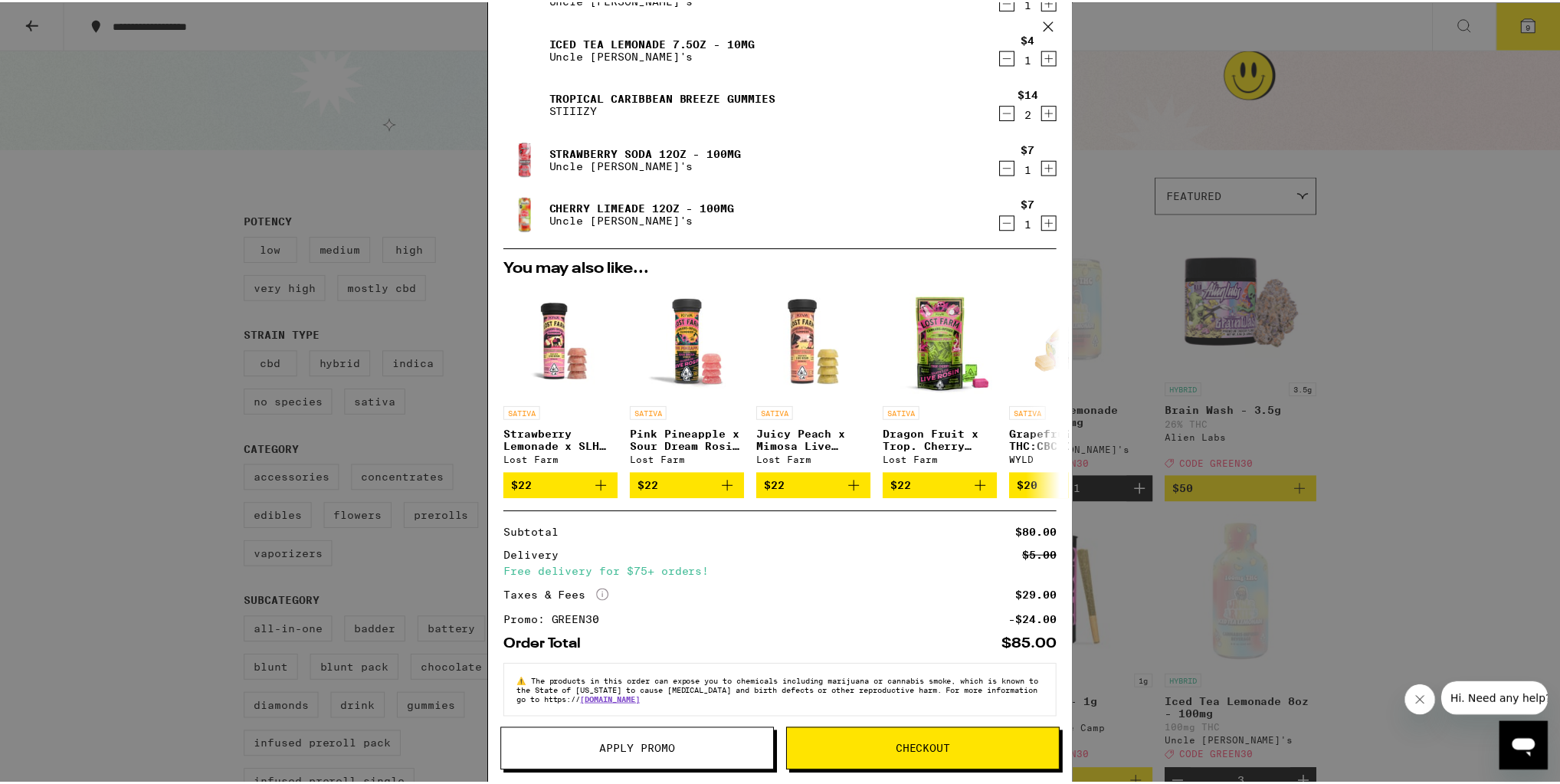
scroll to position [147, 0]
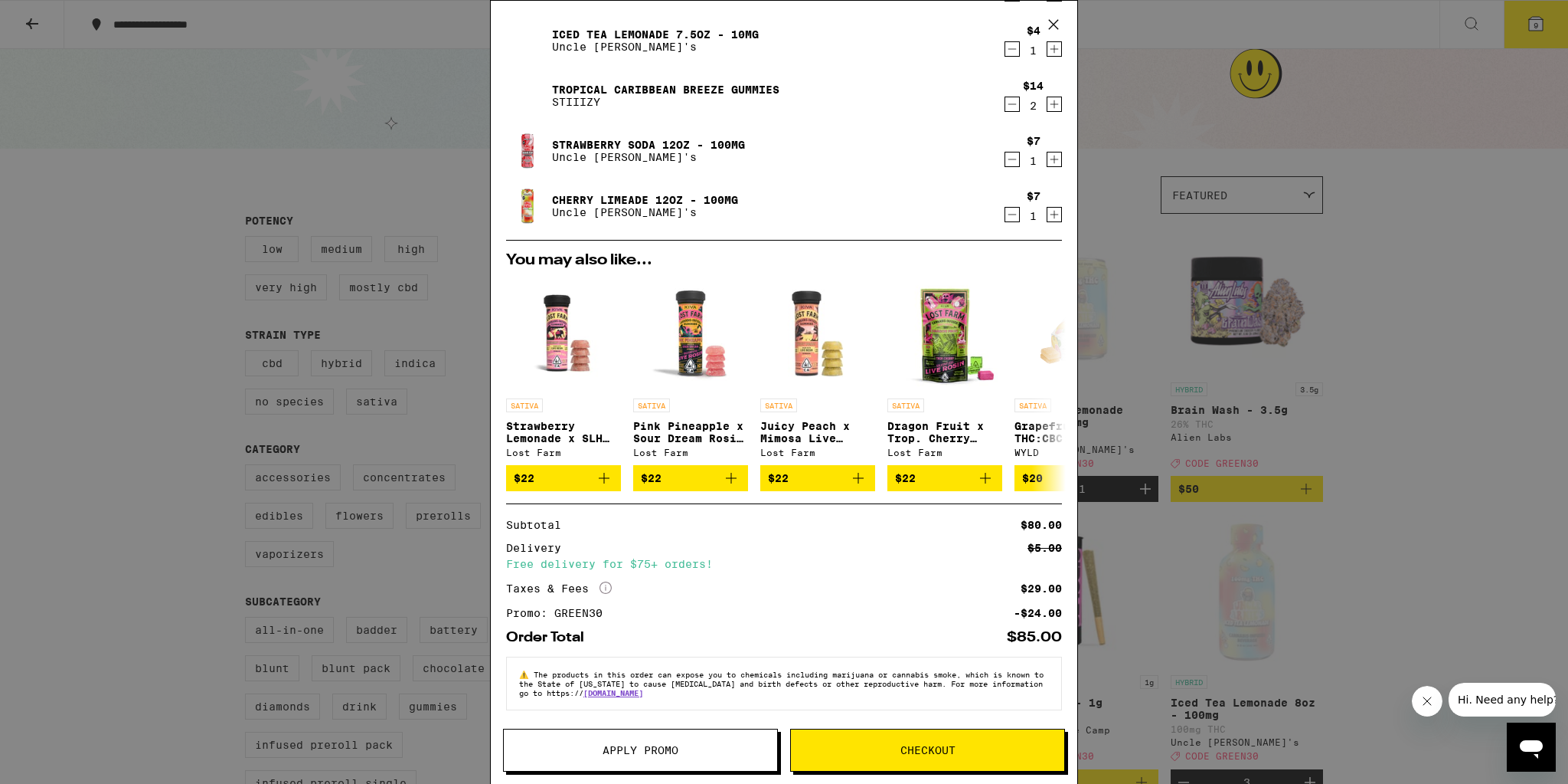
click at [1053, 24] on icon at bounding box center [1054, 24] width 9 height 9
